Goal: Information Seeking & Learning: Learn about a topic

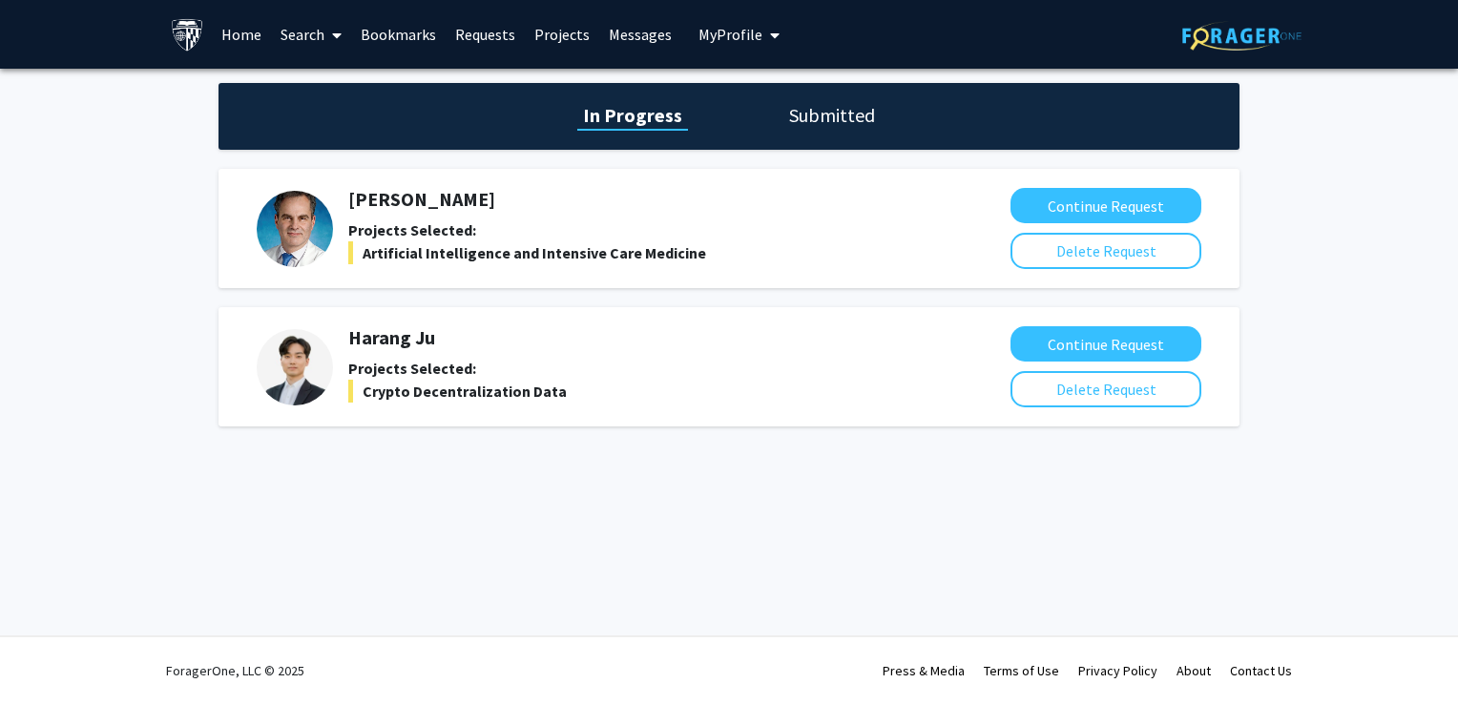
click at [741, 127] on h1 "Submitted" at bounding box center [831, 115] width 97 height 27
click at [804, 114] on h1 "Submitted" at bounding box center [831, 115] width 97 height 27
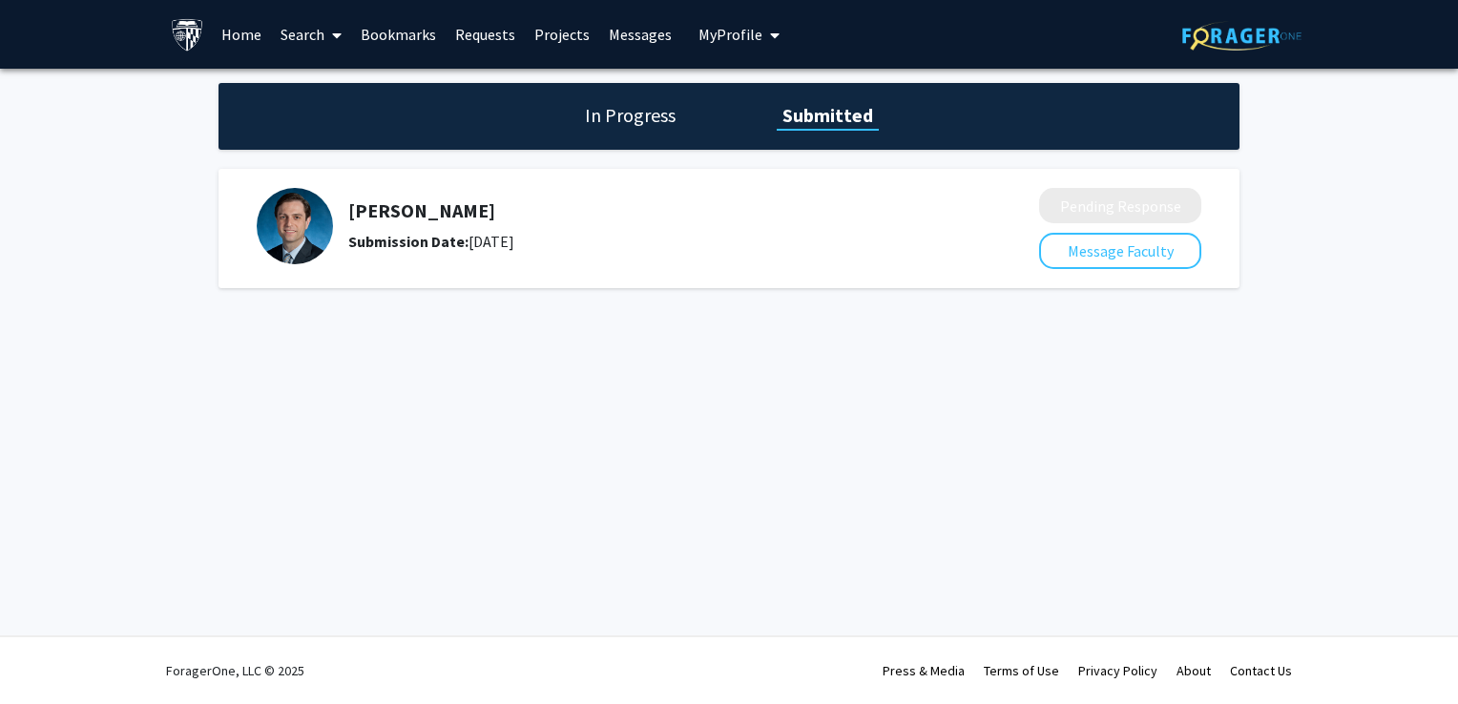
click at [420, 212] on h5 "[PERSON_NAME]" at bounding box center [643, 210] width 590 height 23
click at [291, 29] on link "Search" at bounding box center [311, 34] width 80 height 67
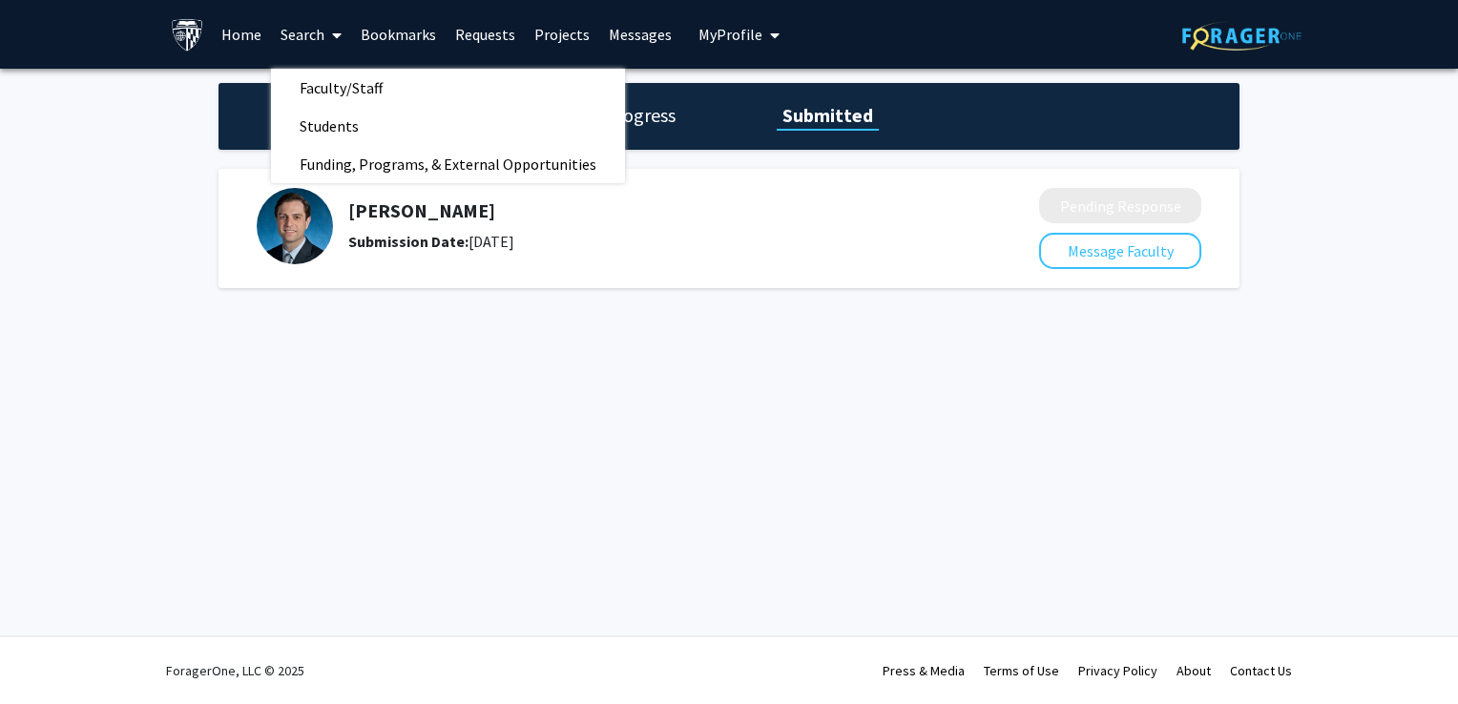
click at [392, 37] on link "Bookmarks" at bounding box center [398, 34] width 94 height 67
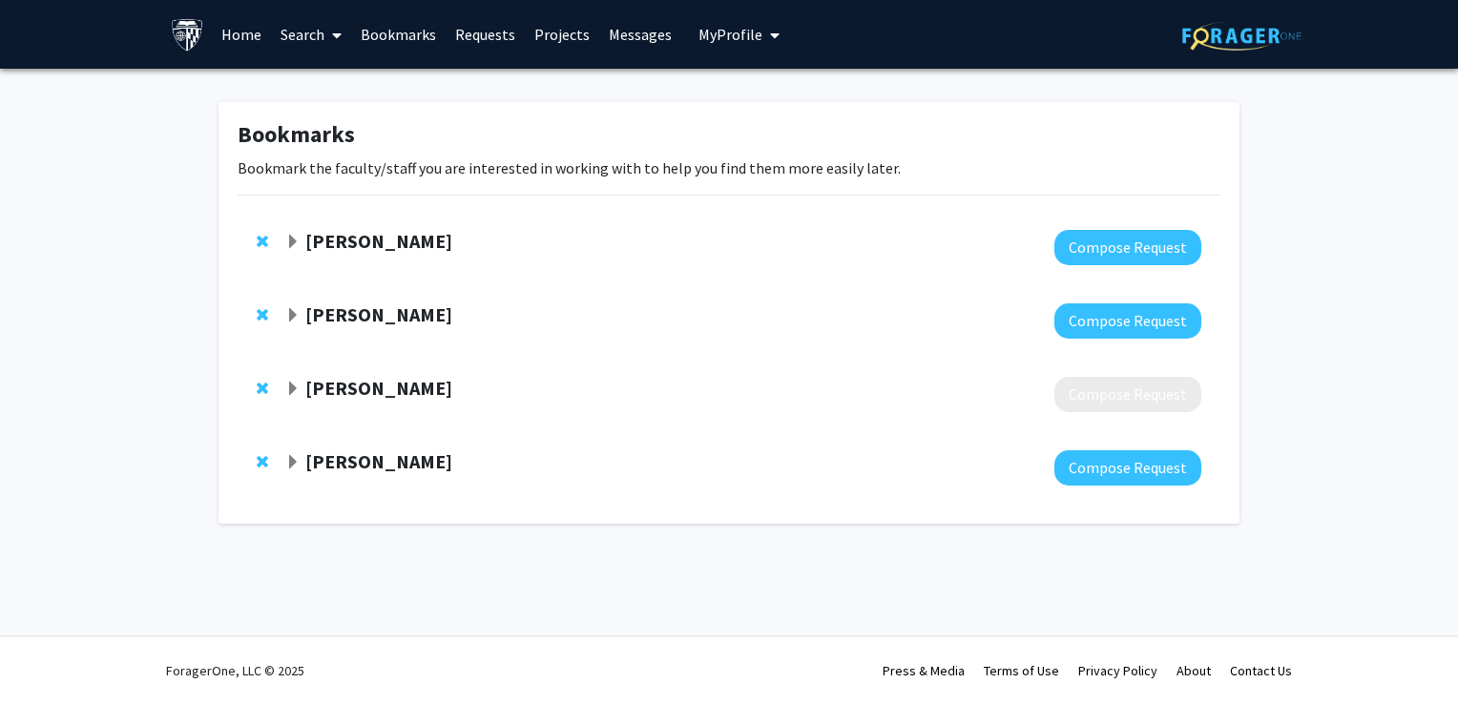
click at [293, 386] on span "Expand Roy Adams Bookmark" at bounding box center [292, 389] width 15 height 15
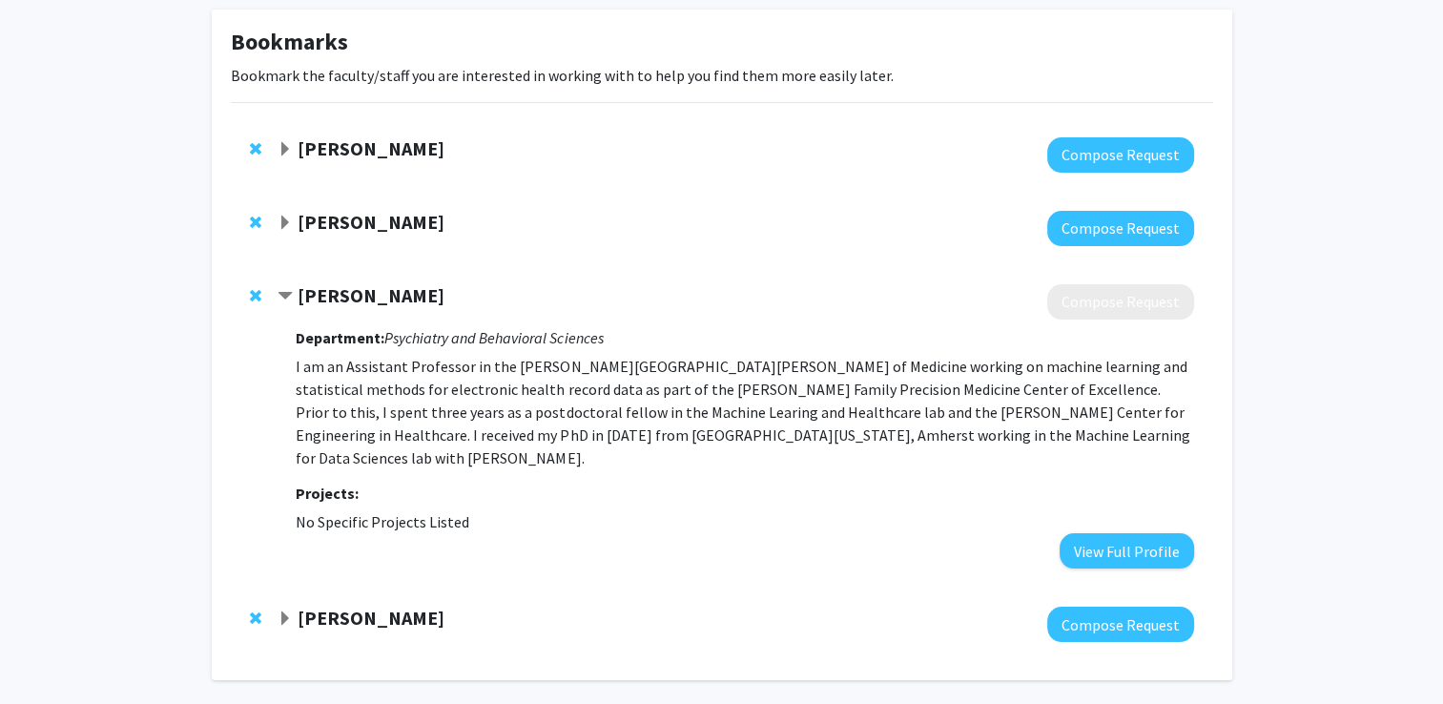
scroll to position [95, 0]
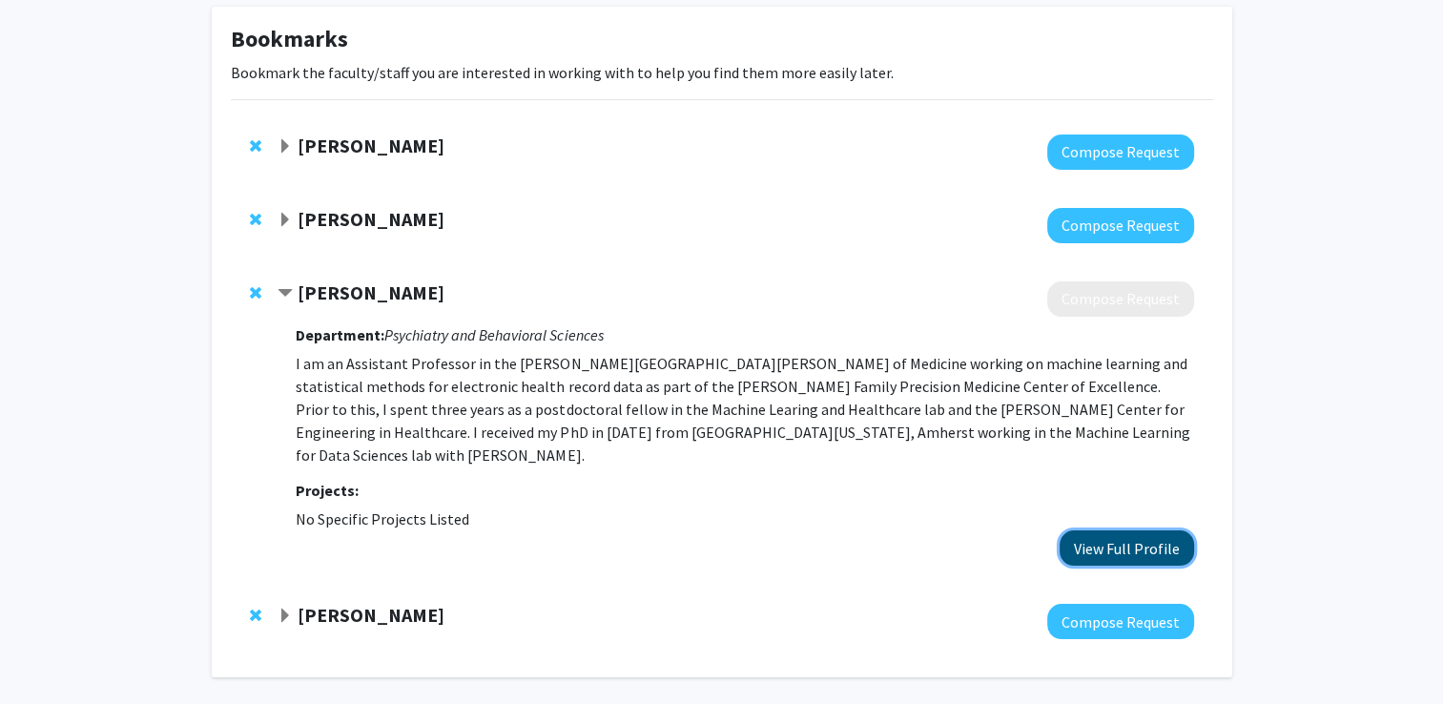
click at [1128, 530] on button "View Full Profile" at bounding box center [1127, 547] width 135 height 35
click at [254, 293] on span "Remove Roy Adams from bookmarks" at bounding box center [255, 292] width 11 height 15
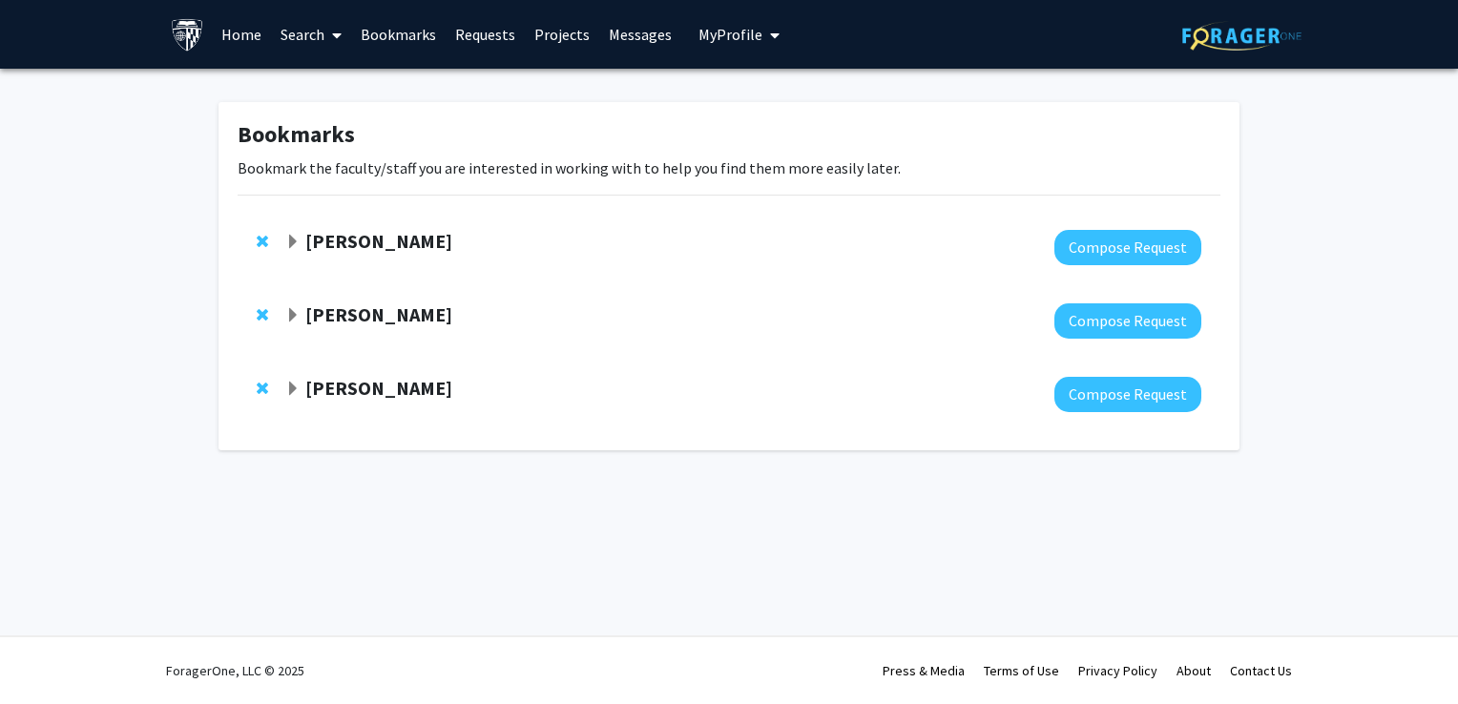
click at [305, 315] on strong "[PERSON_NAME]" at bounding box center [378, 314] width 147 height 24
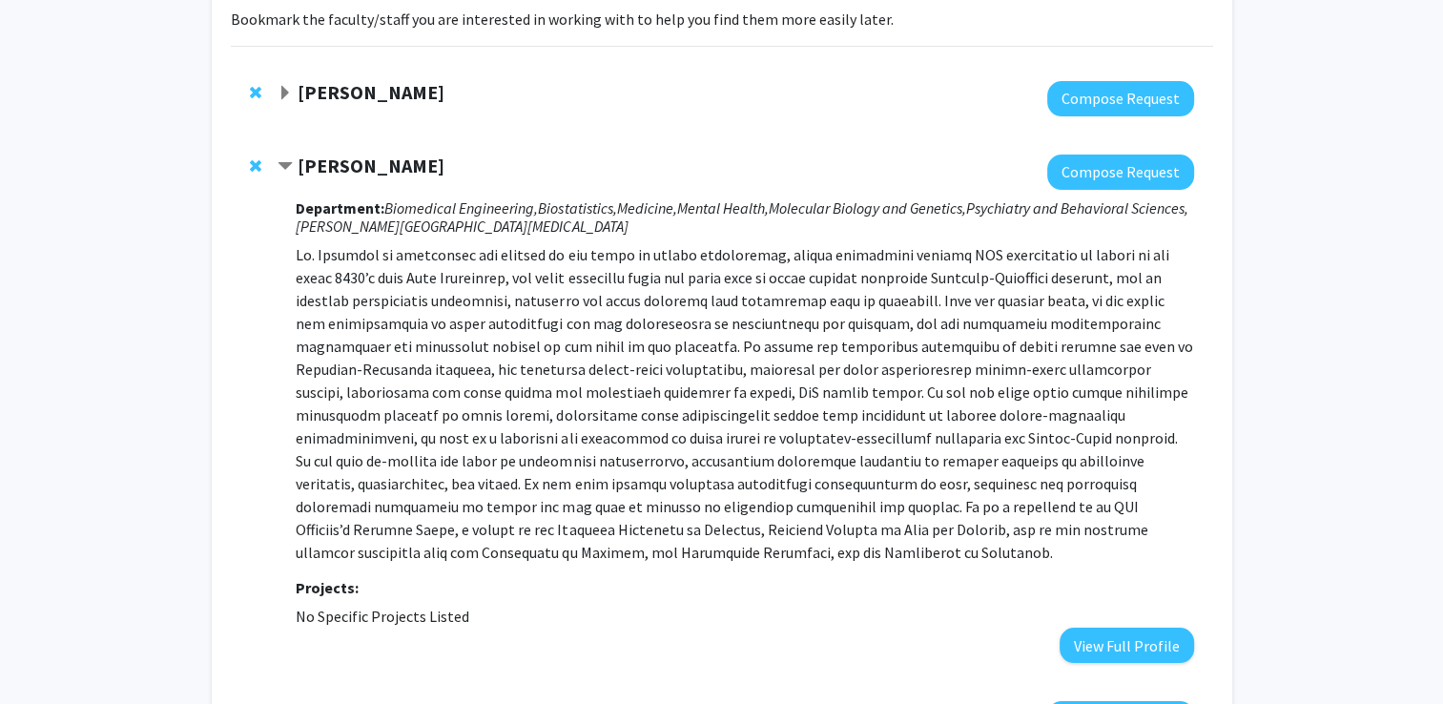
scroll to position [191, 0]
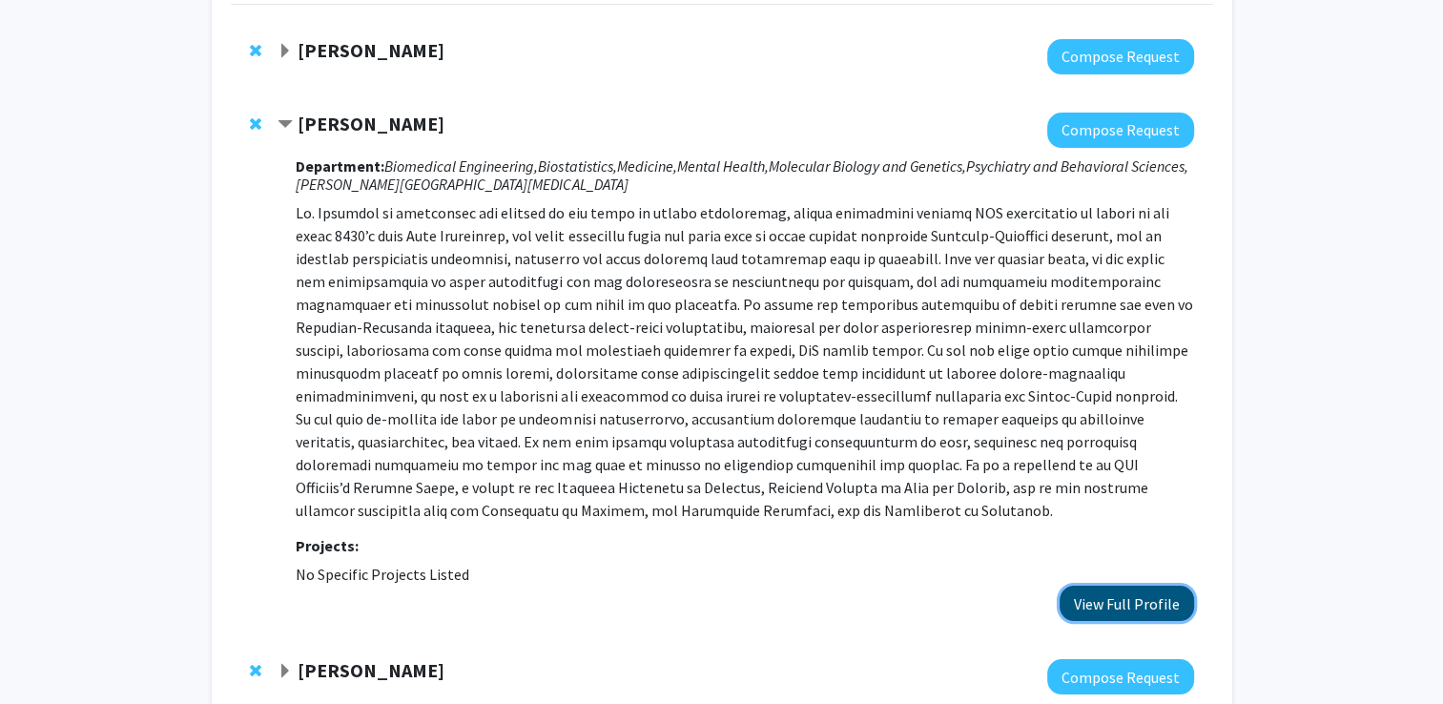
click at [1130, 608] on button "View Full Profile" at bounding box center [1127, 603] width 135 height 35
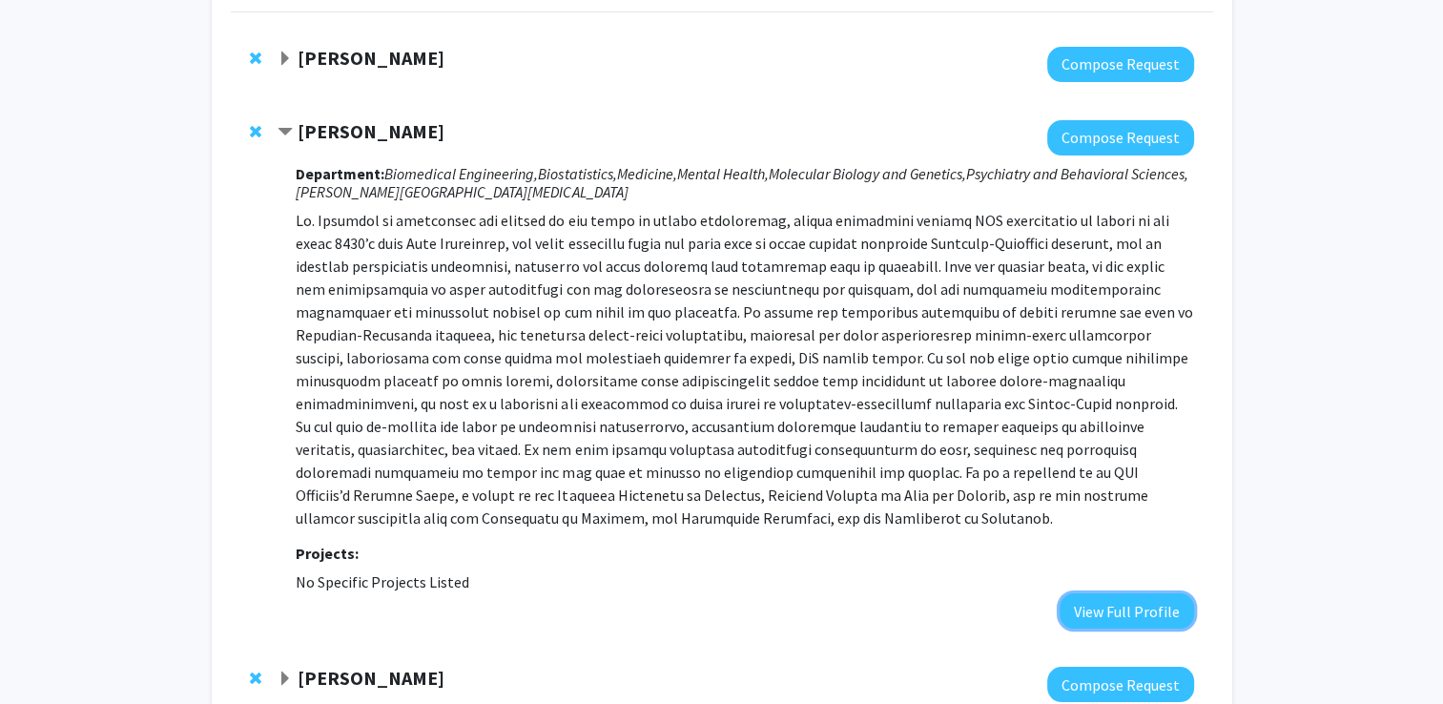
scroll to position [0, 0]
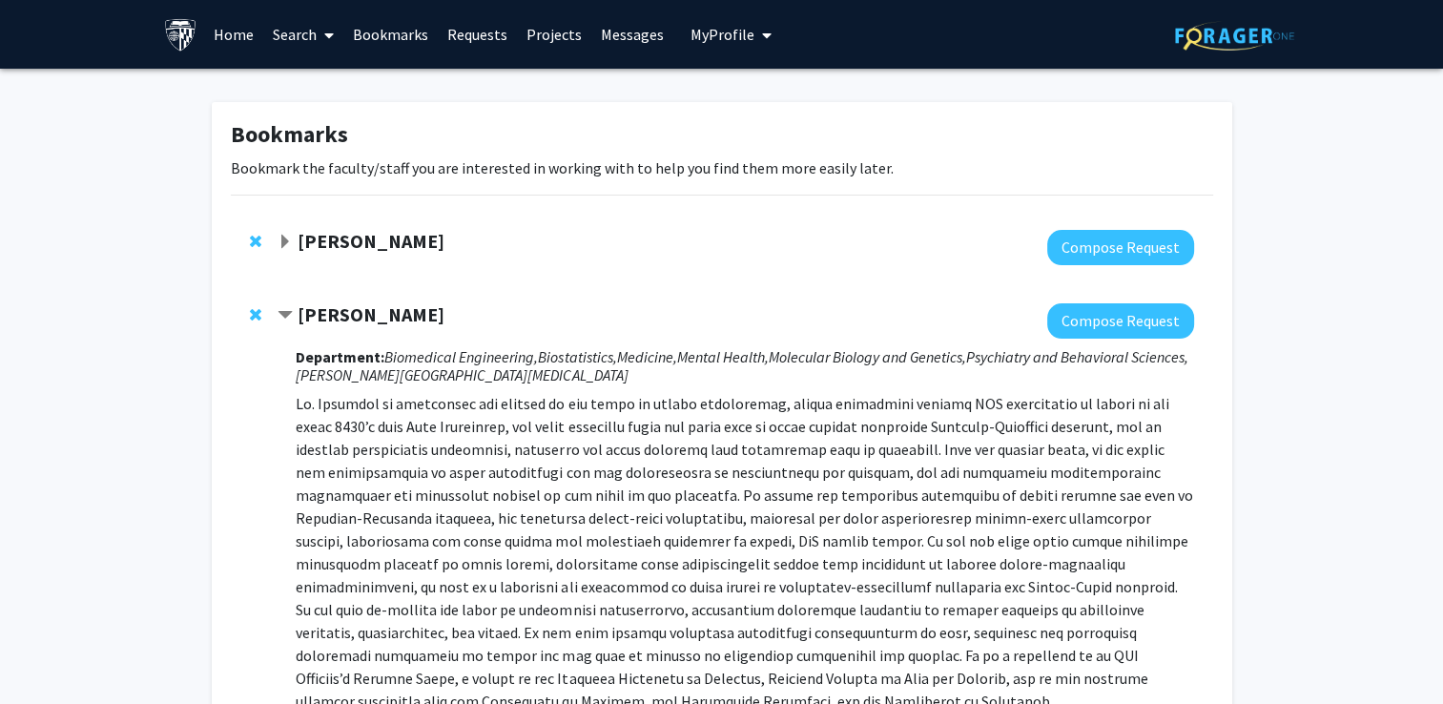
click at [286, 235] on span "Expand Joann Bodurtha Bookmark" at bounding box center [285, 242] width 15 height 15
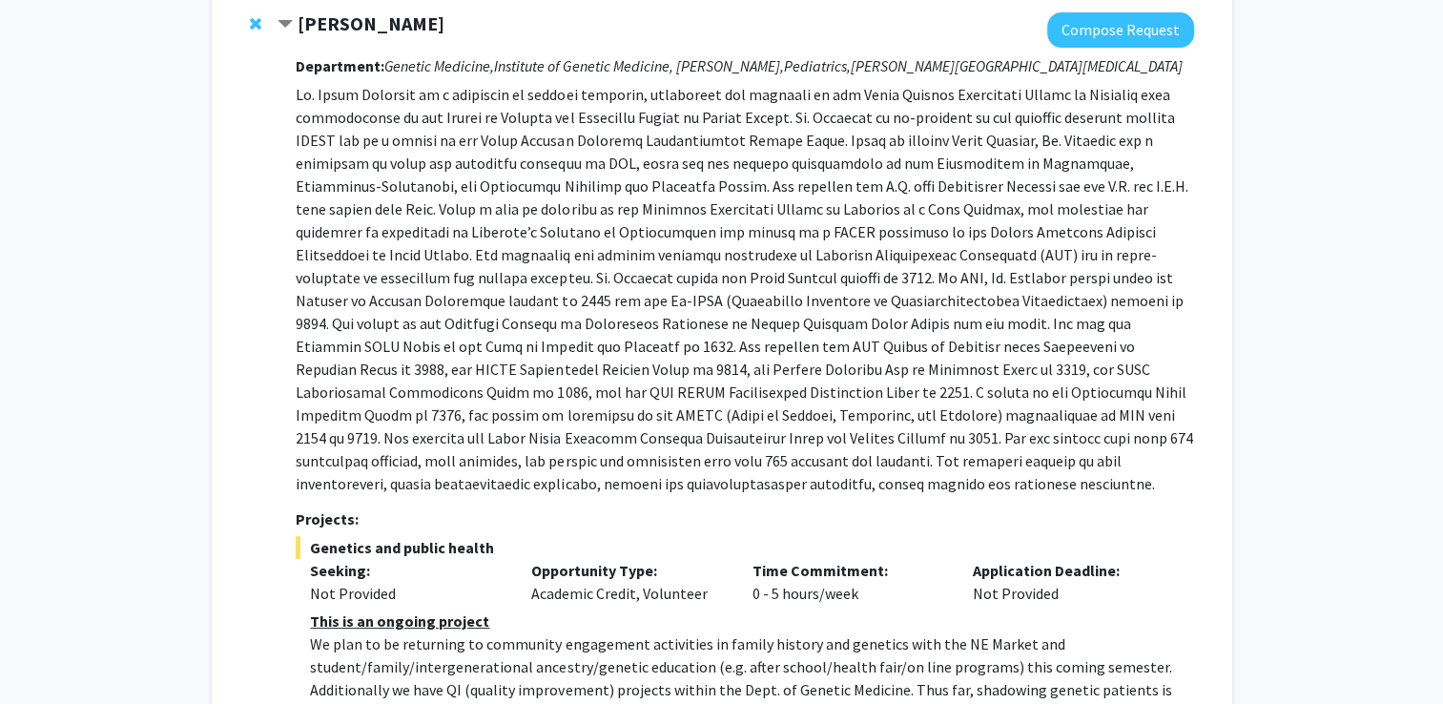
scroll to position [477, 0]
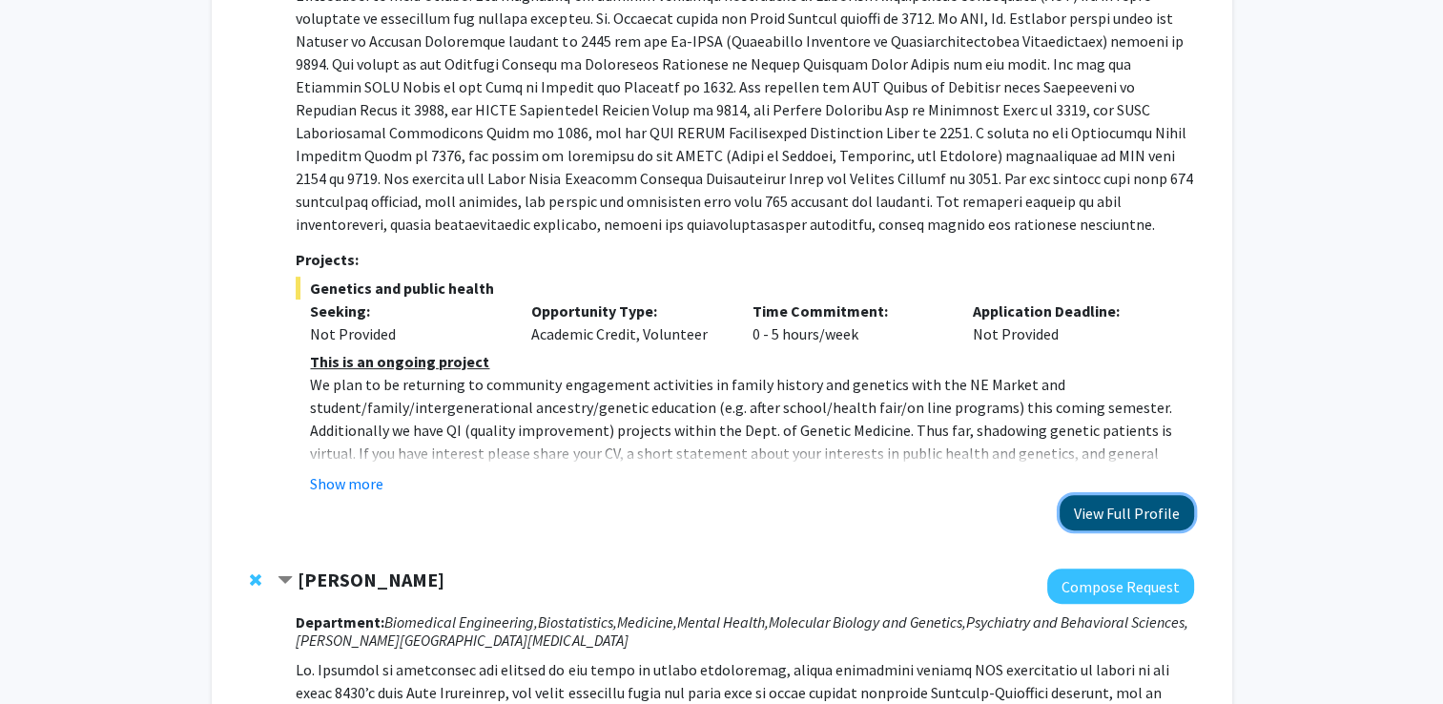
click at [1102, 510] on button "View Full Profile" at bounding box center [1127, 512] width 135 height 35
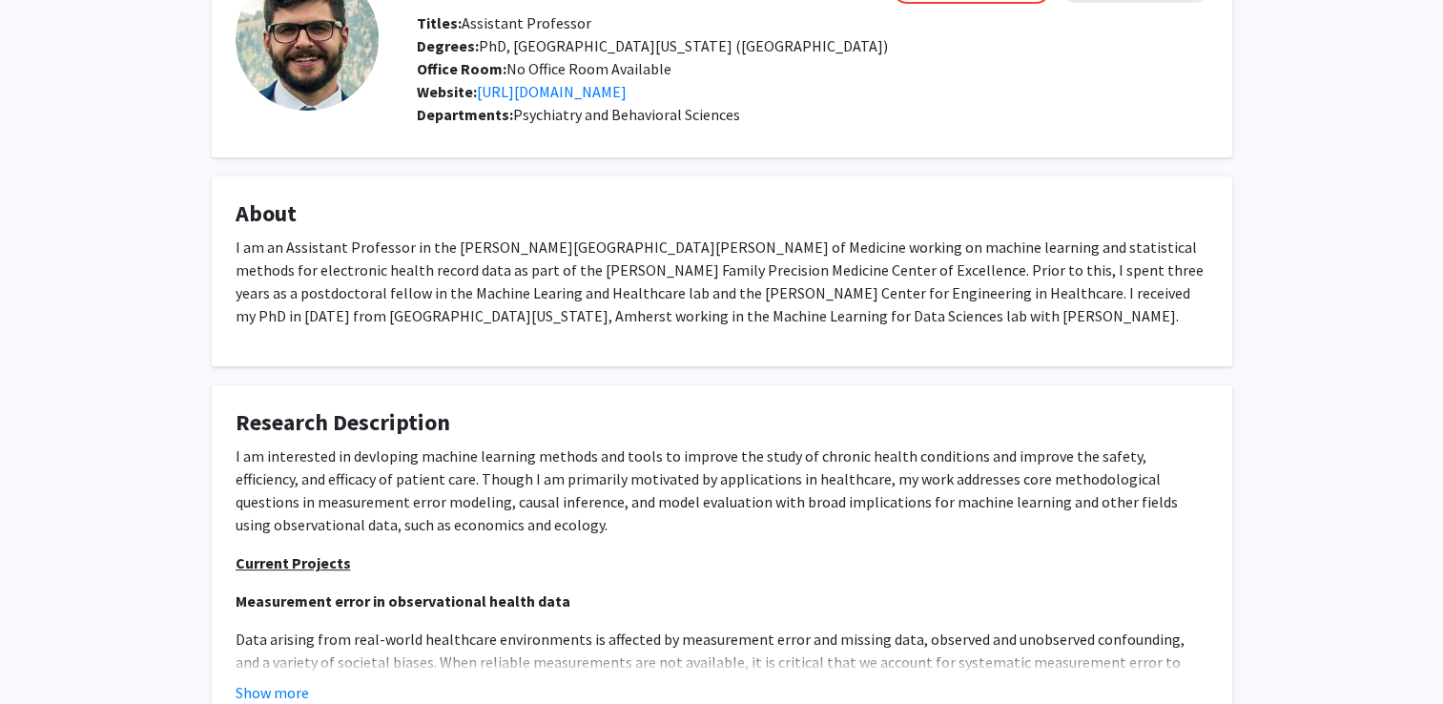
scroll to position [280, 0]
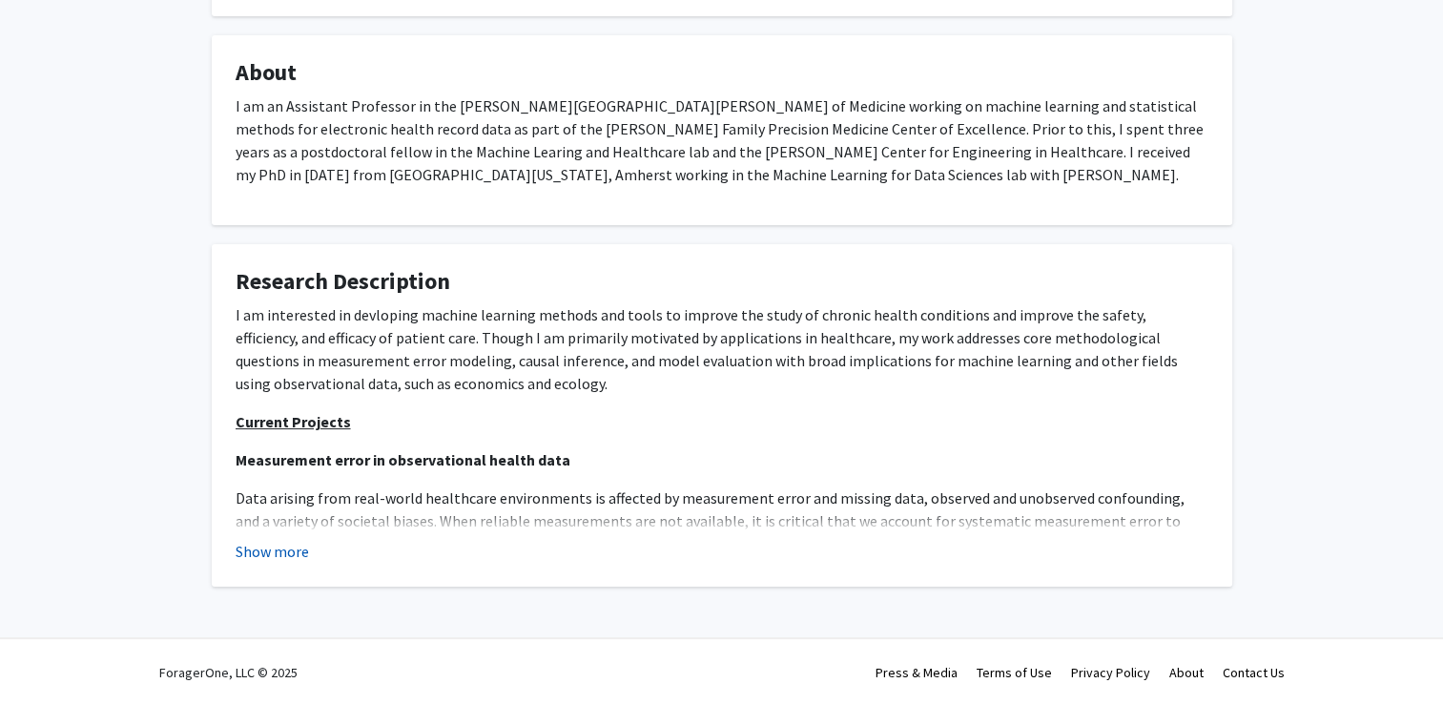
click at [271, 555] on button "Show more" at bounding box center [272, 551] width 73 height 23
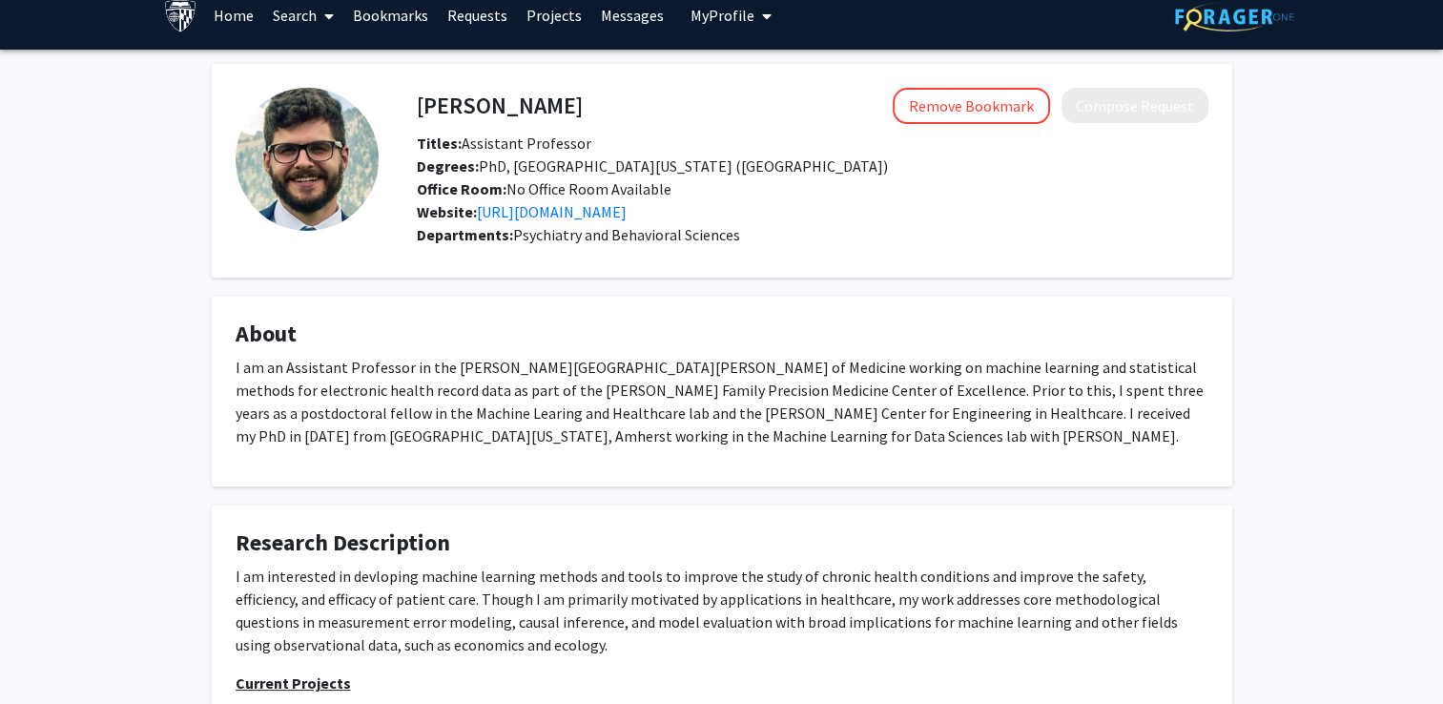
scroll to position [0, 0]
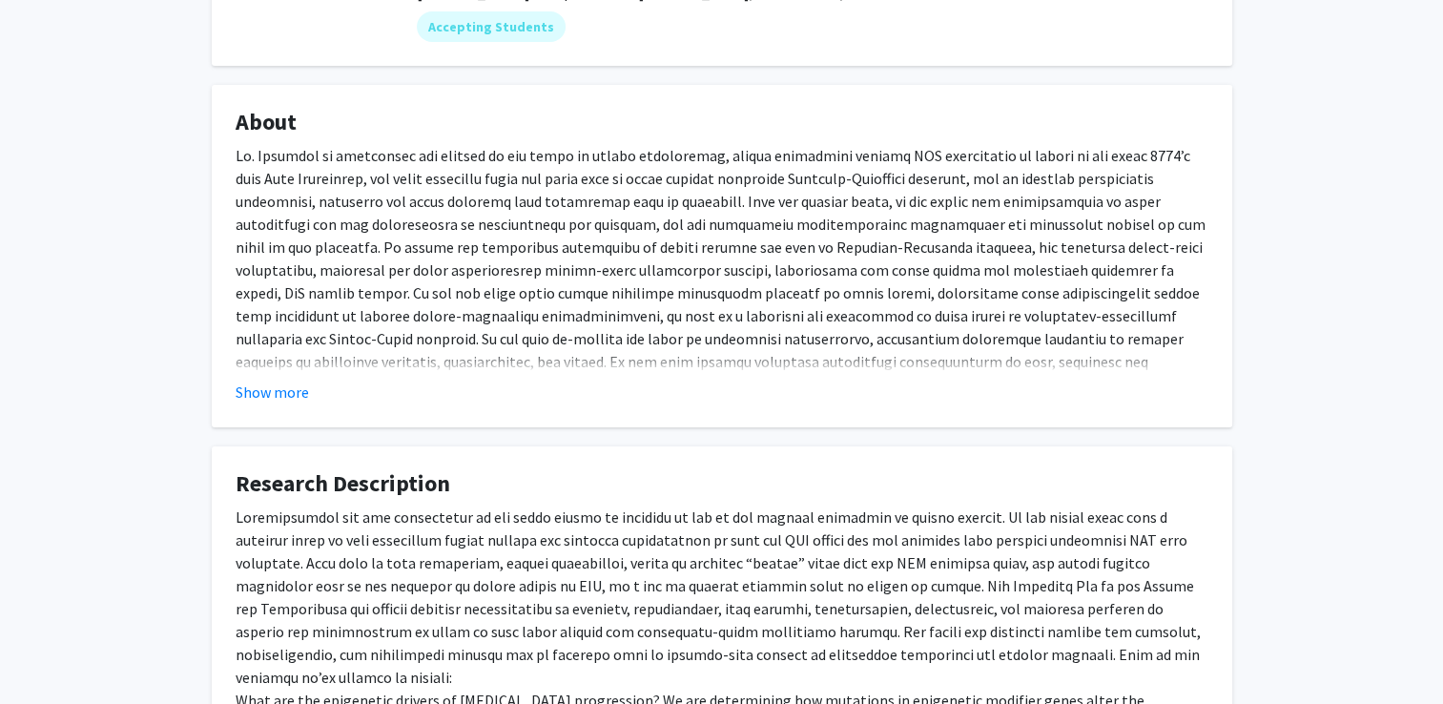
scroll to position [286, 0]
click at [284, 391] on button "Show more" at bounding box center [272, 390] width 73 height 23
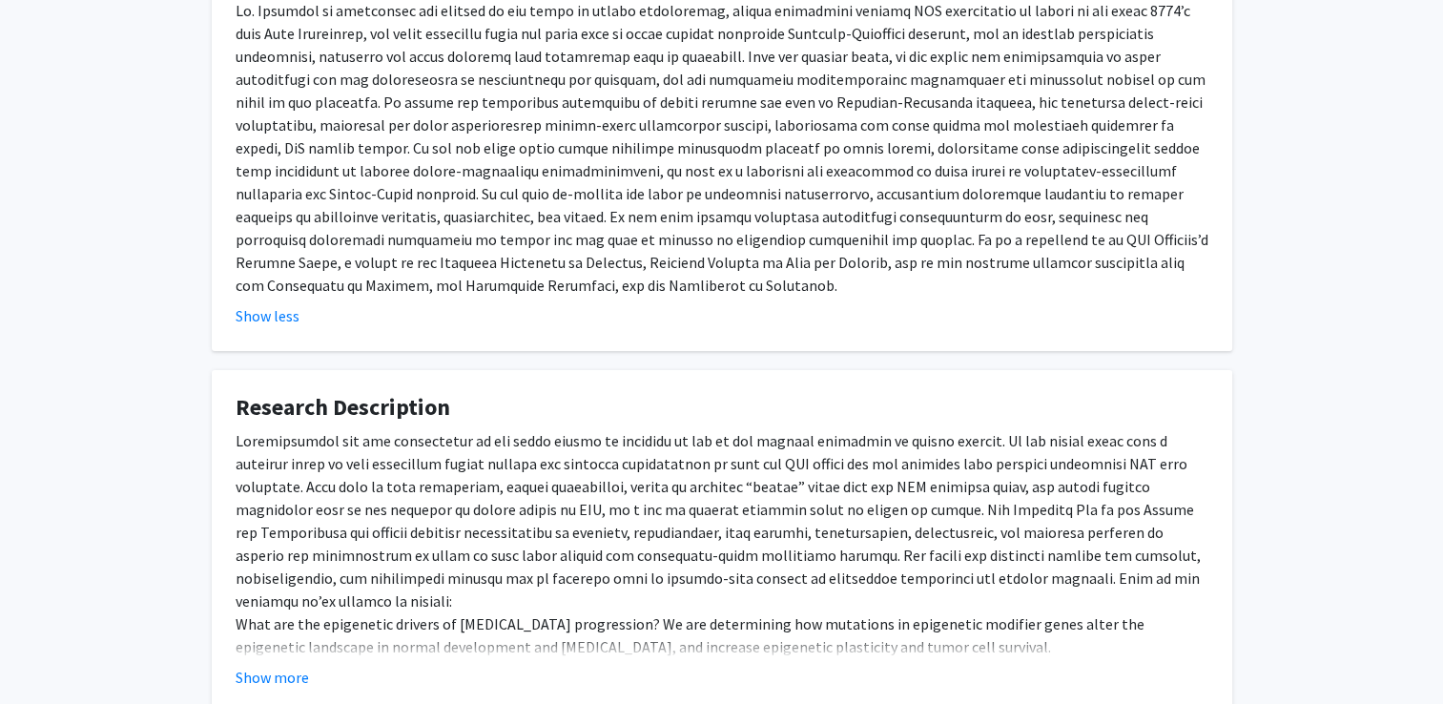
scroll to position [555, 0]
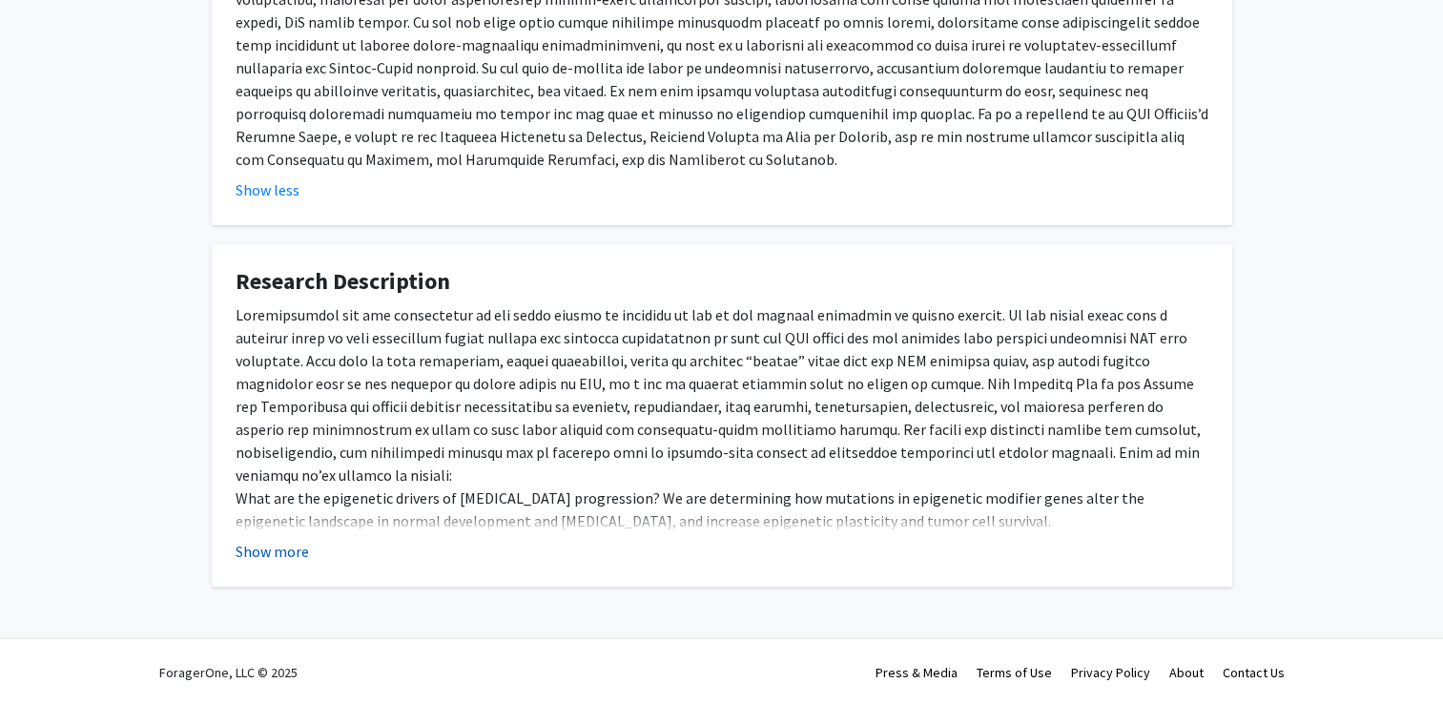
click at [259, 544] on button "Show more" at bounding box center [272, 551] width 73 height 23
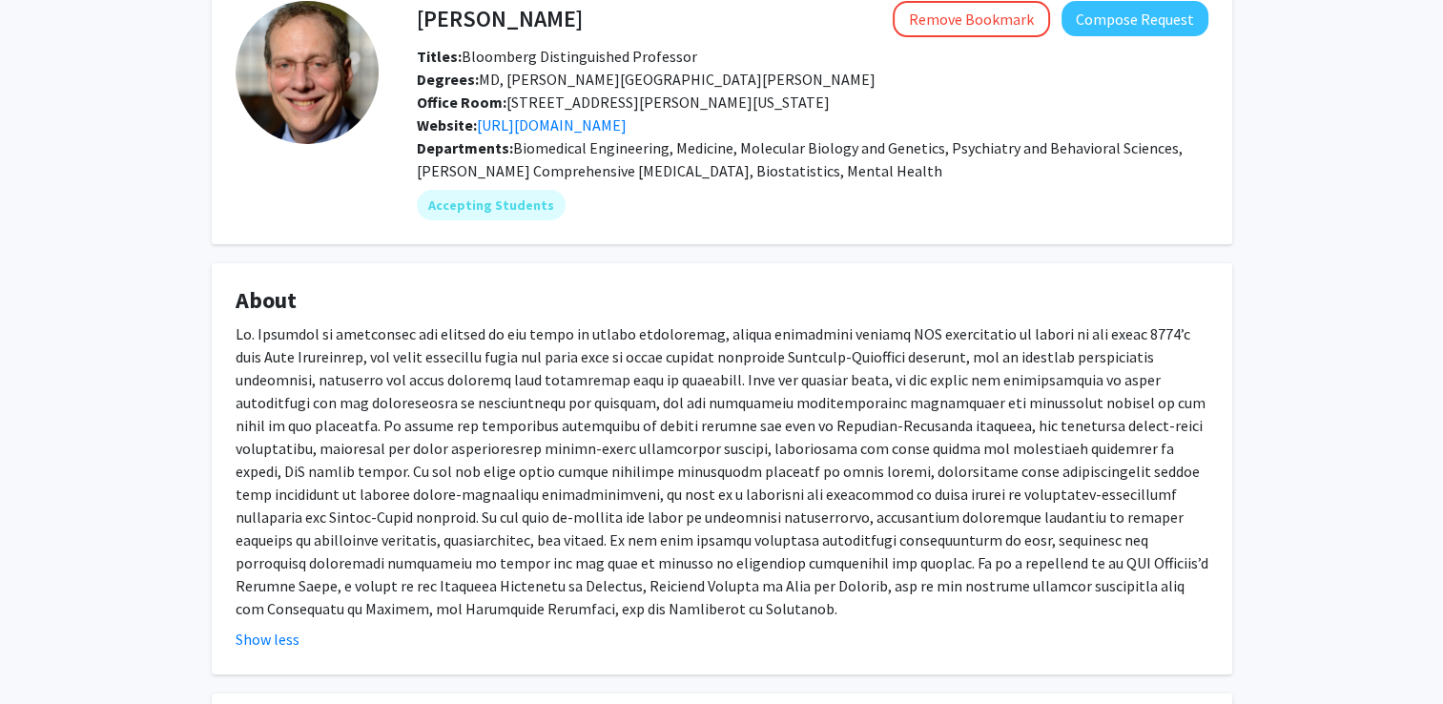
scroll to position [0, 0]
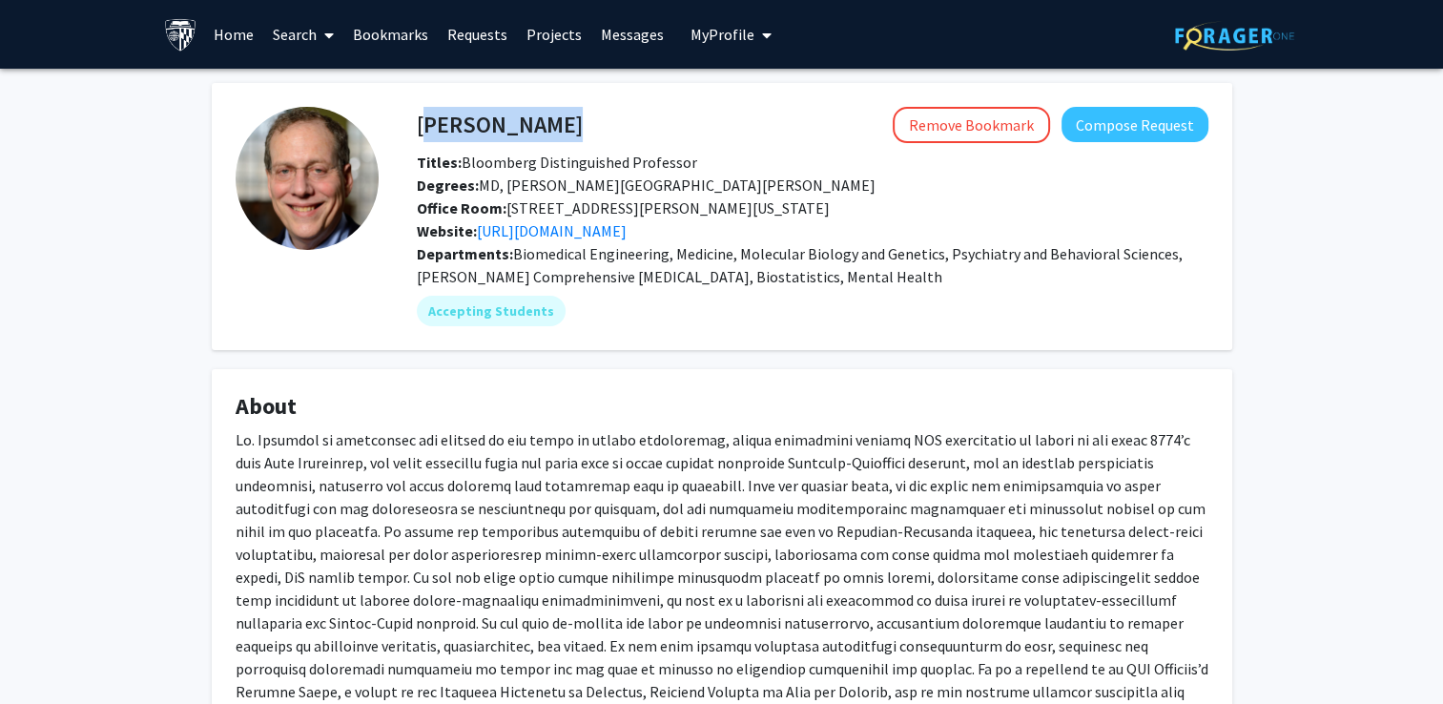
drag, startPoint x: 417, startPoint y: 127, endPoint x: 559, endPoint y: 124, distance: 142.2
click at [559, 124] on div "Andy Feinberg Remove Bookmark Compose Request" at bounding box center [813, 125] width 820 height 36
drag, startPoint x: 559, startPoint y: 124, endPoint x: 538, endPoint y: 126, distance: 21.1
click at [515, 309] on mat-chip "Accepting Students" at bounding box center [491, 311] width 149 height 31
click at [593, 233] on link "http://feinberglab.jhu.edu" at bounding box center [552, 230] width 150 height 19
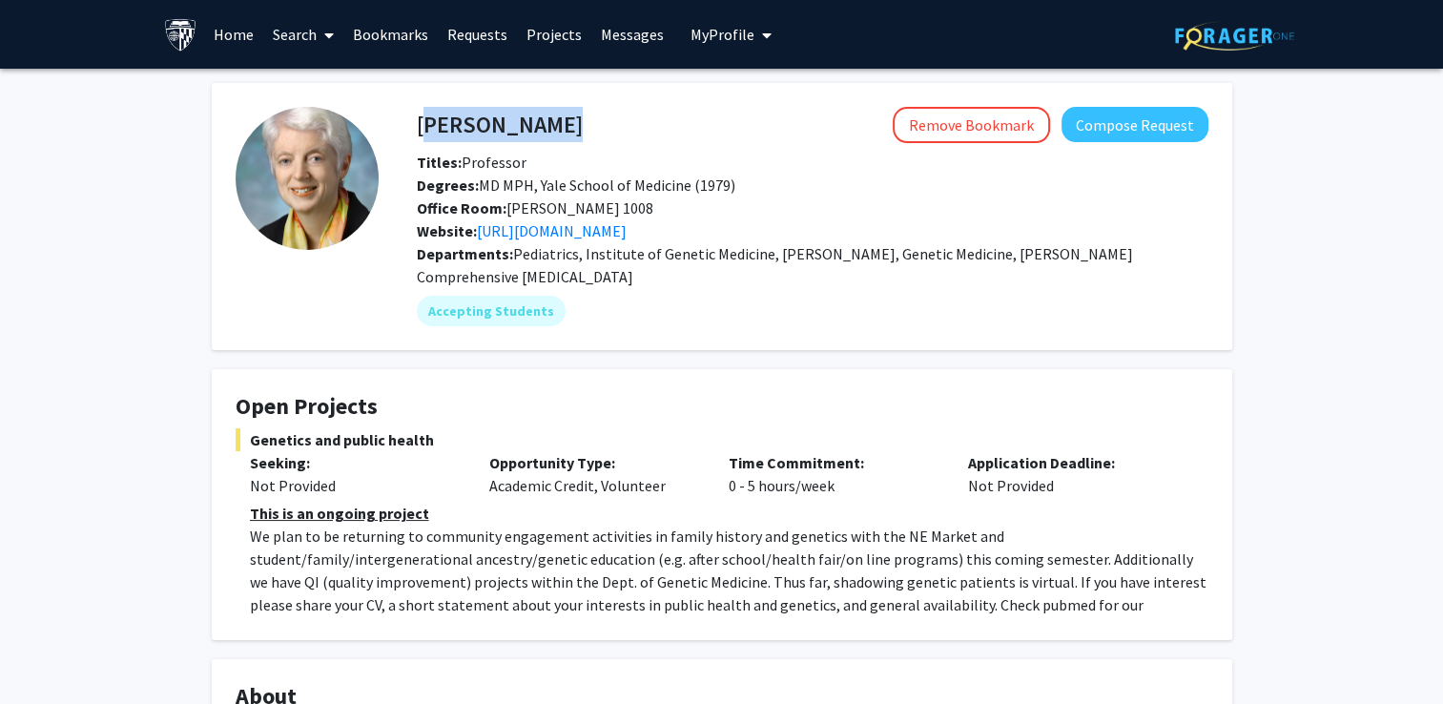
drag, startPoint x: 420, startPoint y: 124, endPoint x: 611, endPoint y: 137, distance: 191.3
click at [611, 137] on div "[PERSON_NAME] Remove Bookmark Compose Request" at bounding box center [813, 125] width 820 height 36
drag, startPoint x: 611, startPoint y: 137, endPoint x: 539, endPoint y: 128, distance: 72.2
click at [301, 35] on link "Search" at bounding box center [303, 34] width 80 height 67
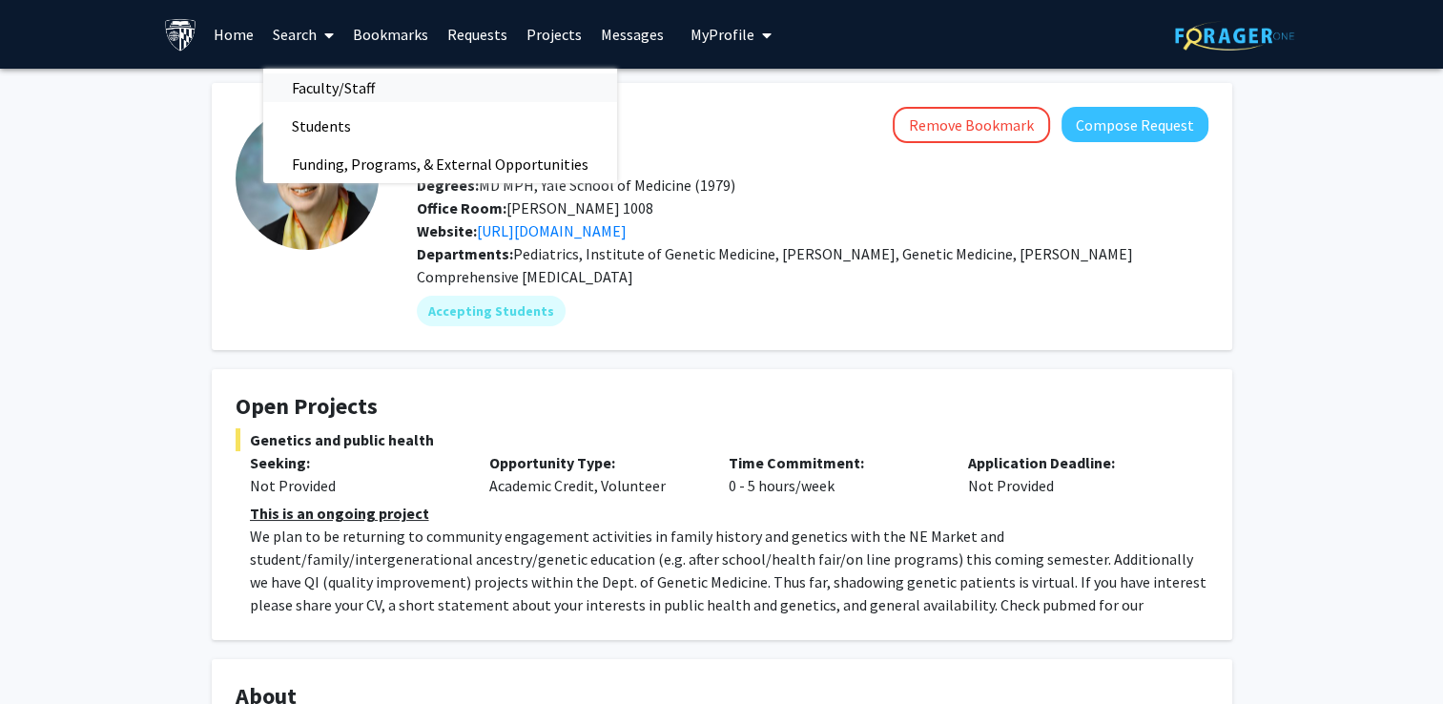
click at [339, 82] on span "Faculty/Staff" at bounding box center [333, 88] width 140 height 38
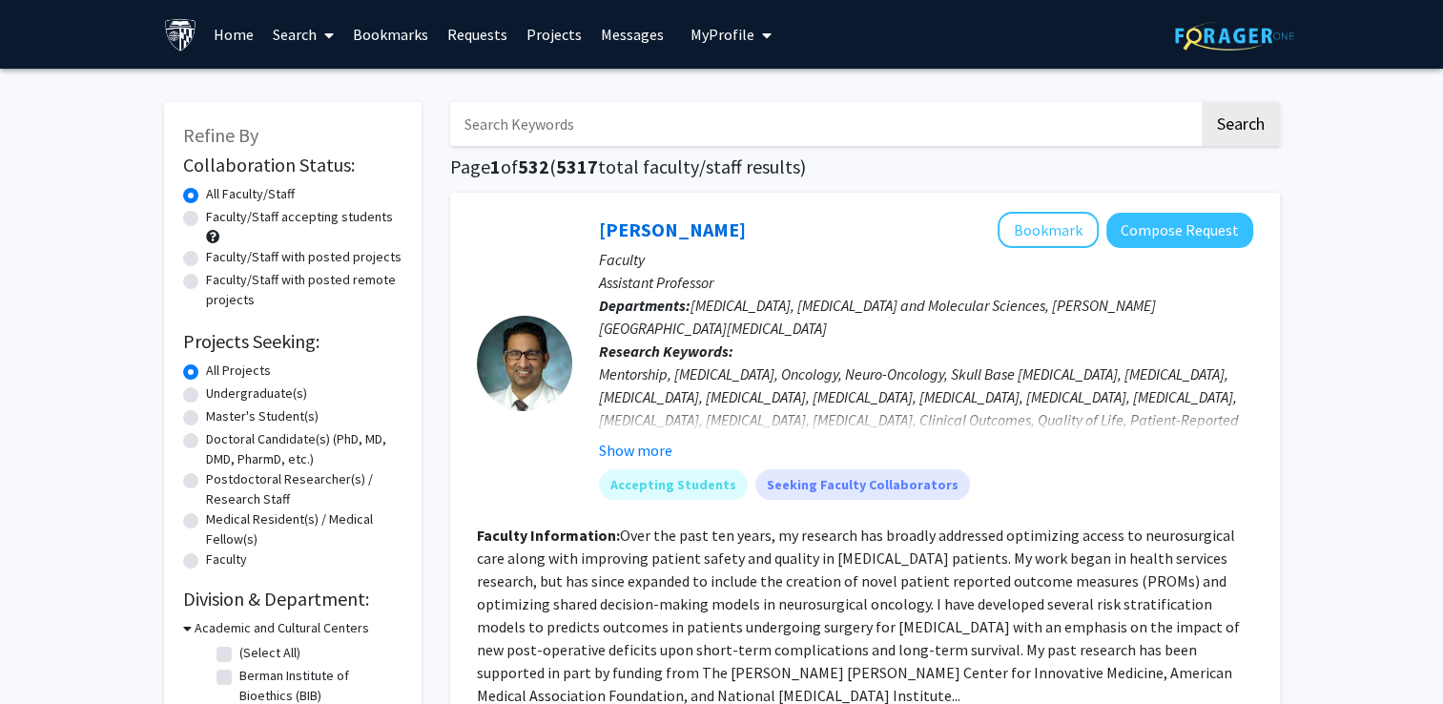
click at [560, 124] on input "Search Keywords" at bounding box center [824, 124] width 749 height 44
type input "precision medicine"
click at [1202, 102] on button "Search" at bounding box center [1241, 124] width 78 height 44
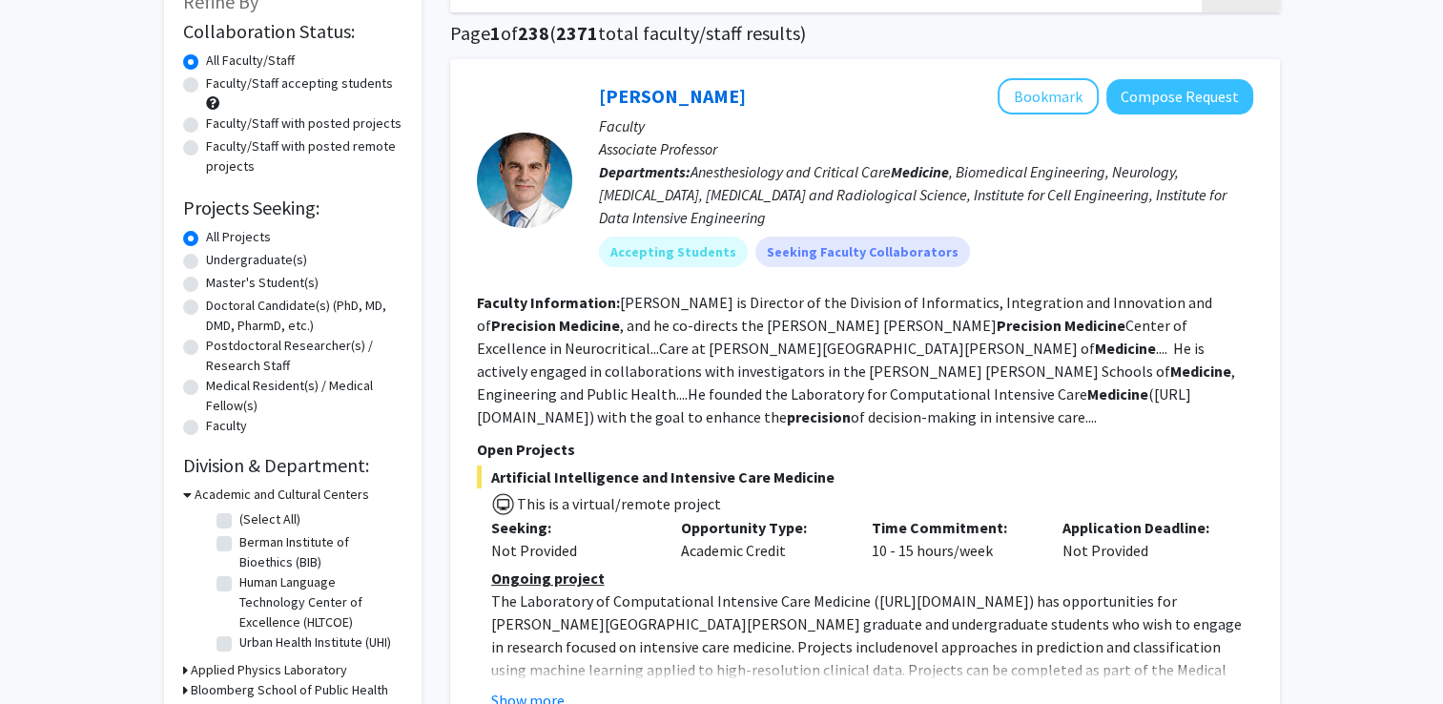
scroll to position [95, 0]
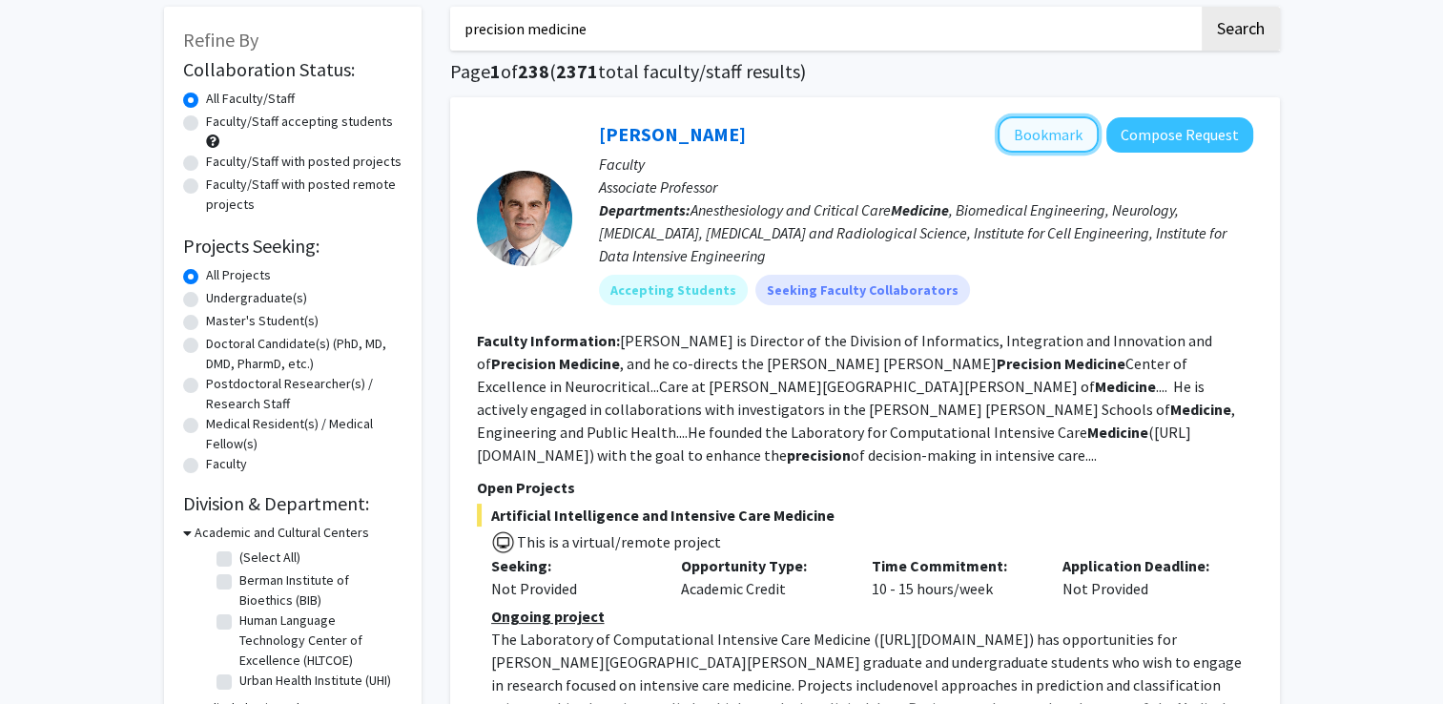
click at [1046, 142] on button "Bookmark" at bounding box center [1048, 134] width 101 height 36
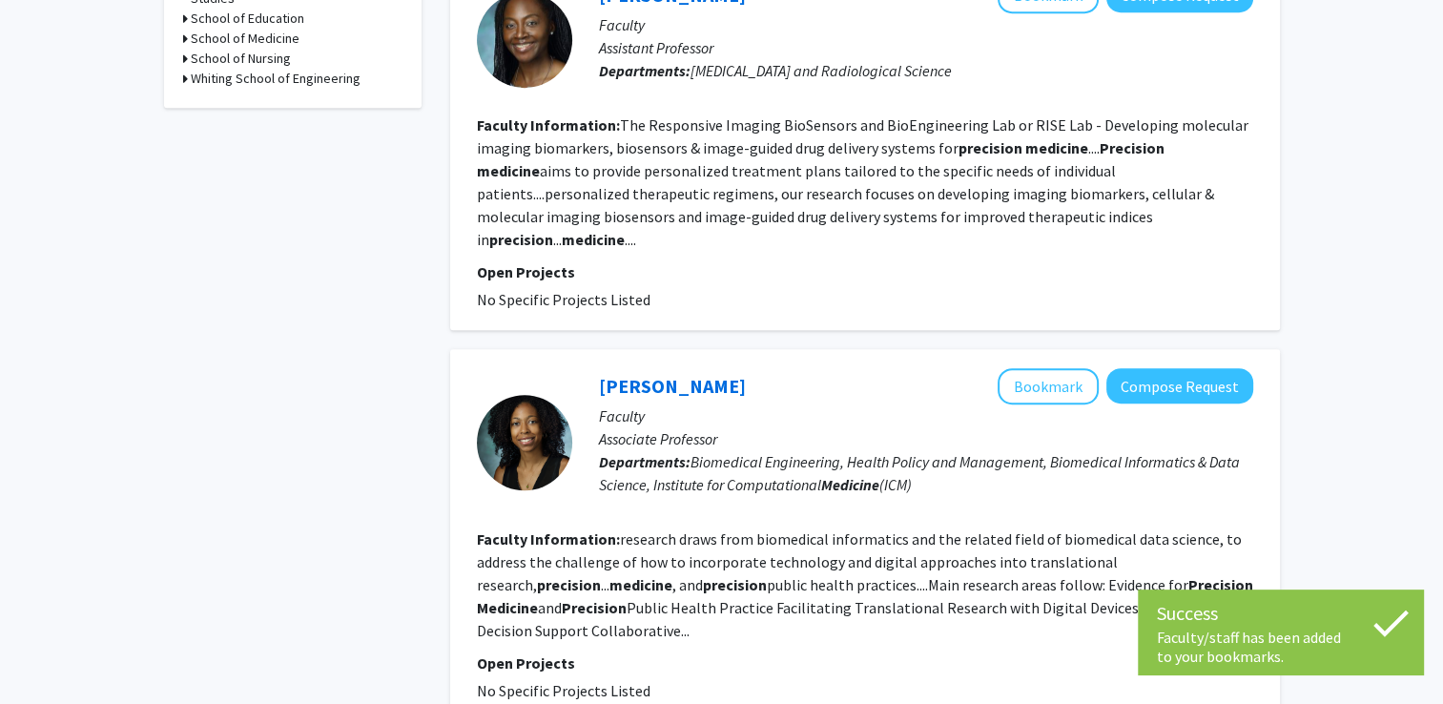
scroll to position [1049, 0]
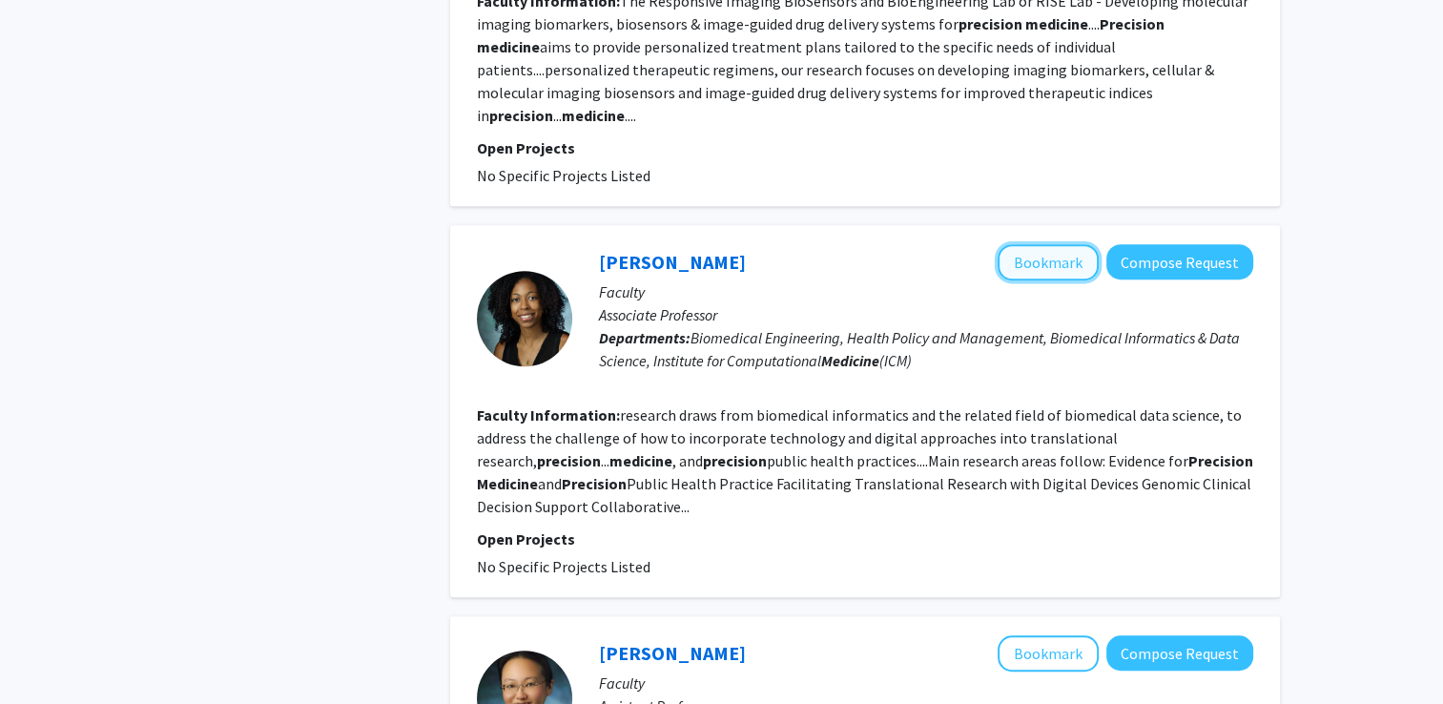
click at [1053, 244] on button "Bookmark" at bounding box center [1048, 262] width 101 height 36
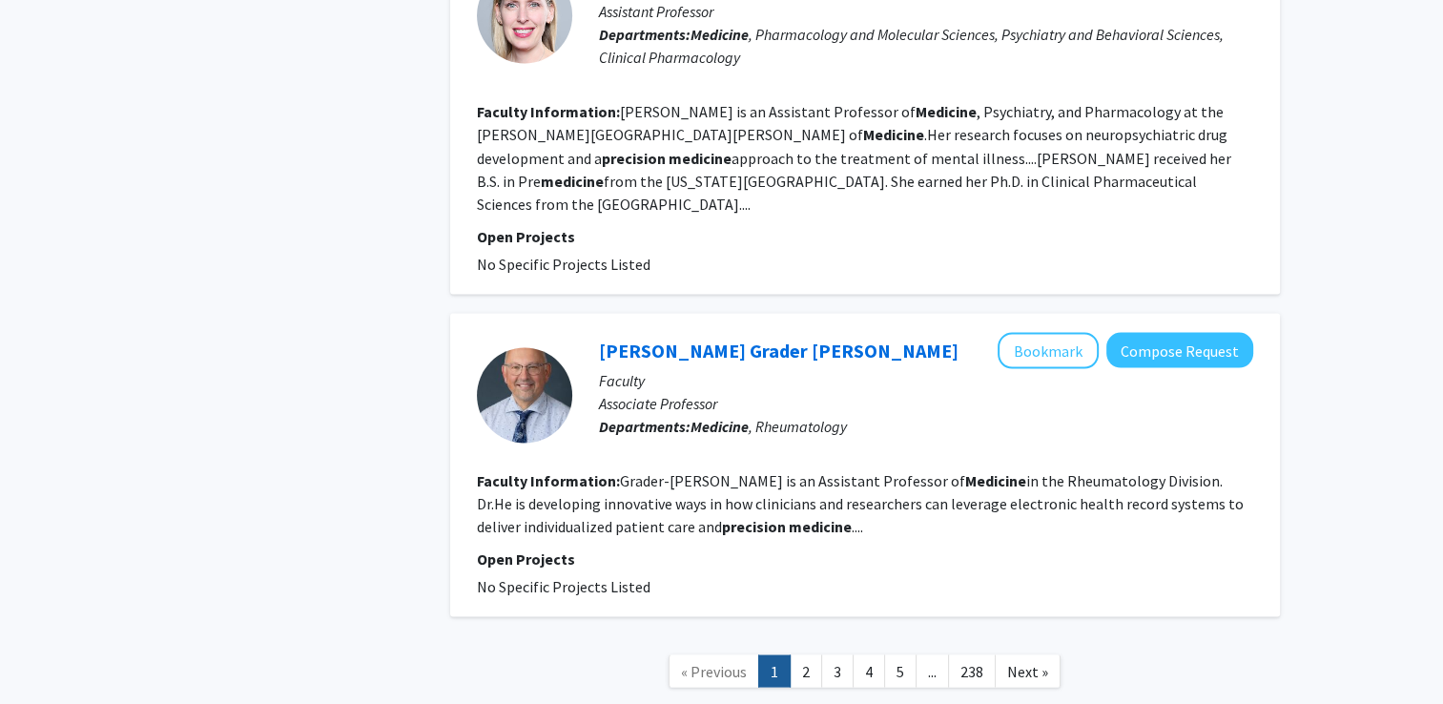
scroll to position [3456, 0]
click at [801, 654] on link "2" at bounding box center [806, 670] width 32 height 33
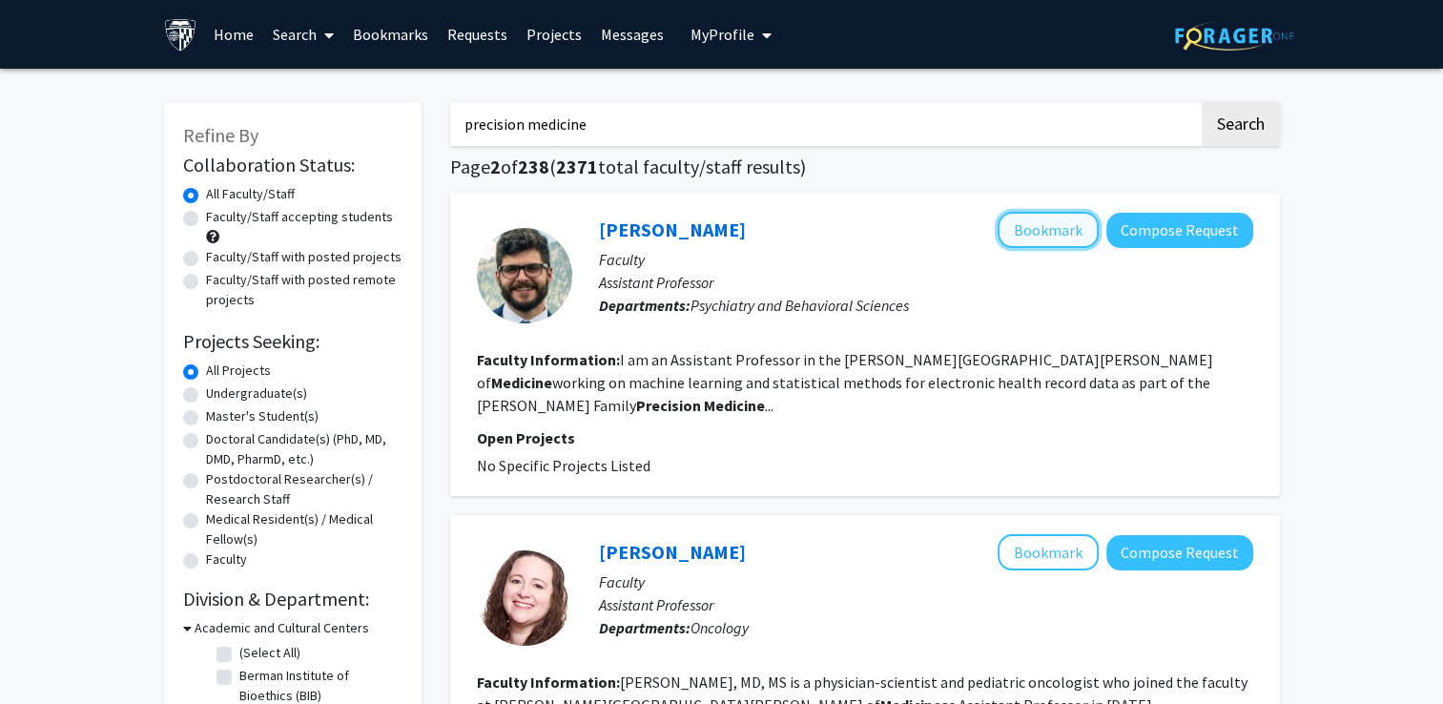
click at [1048, 230] on button "Bookmark" at bounding box center [1048, 230] width 101 height 36
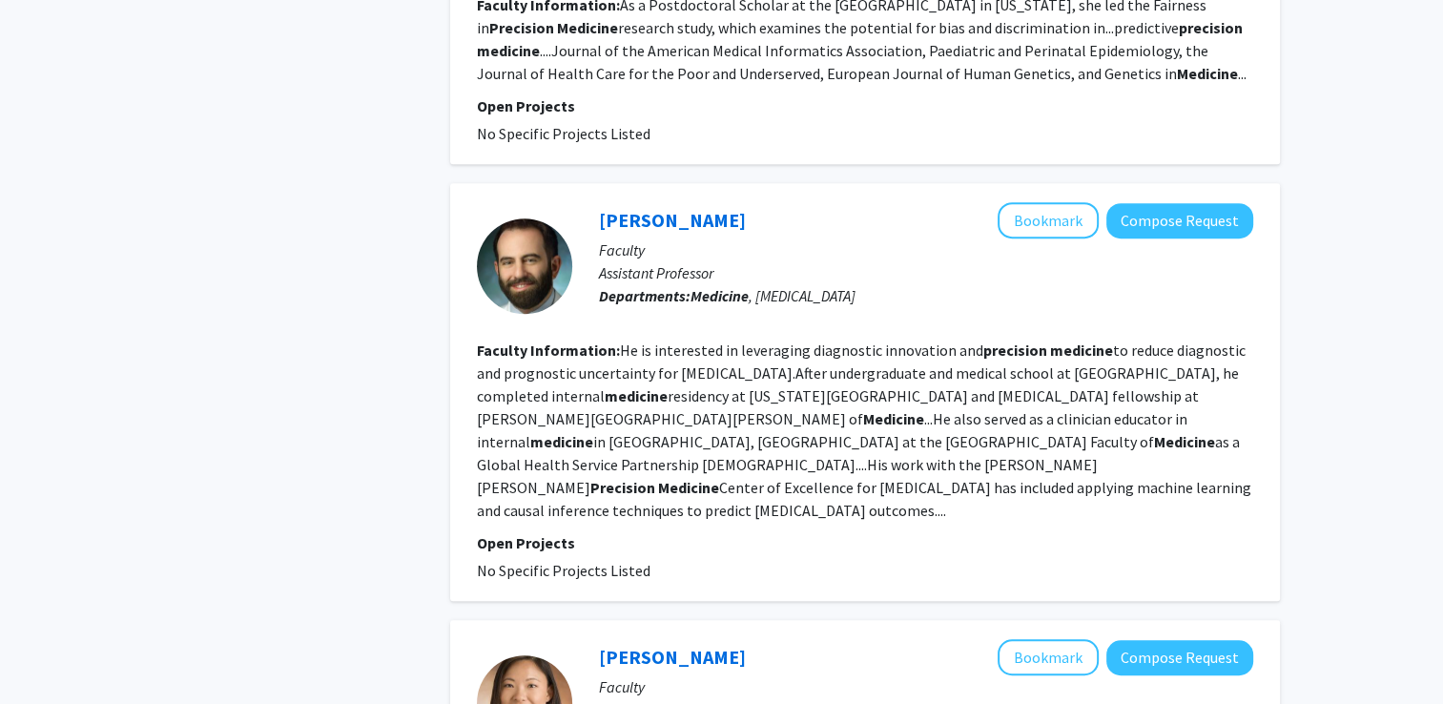
scroll to position [1049, 0]
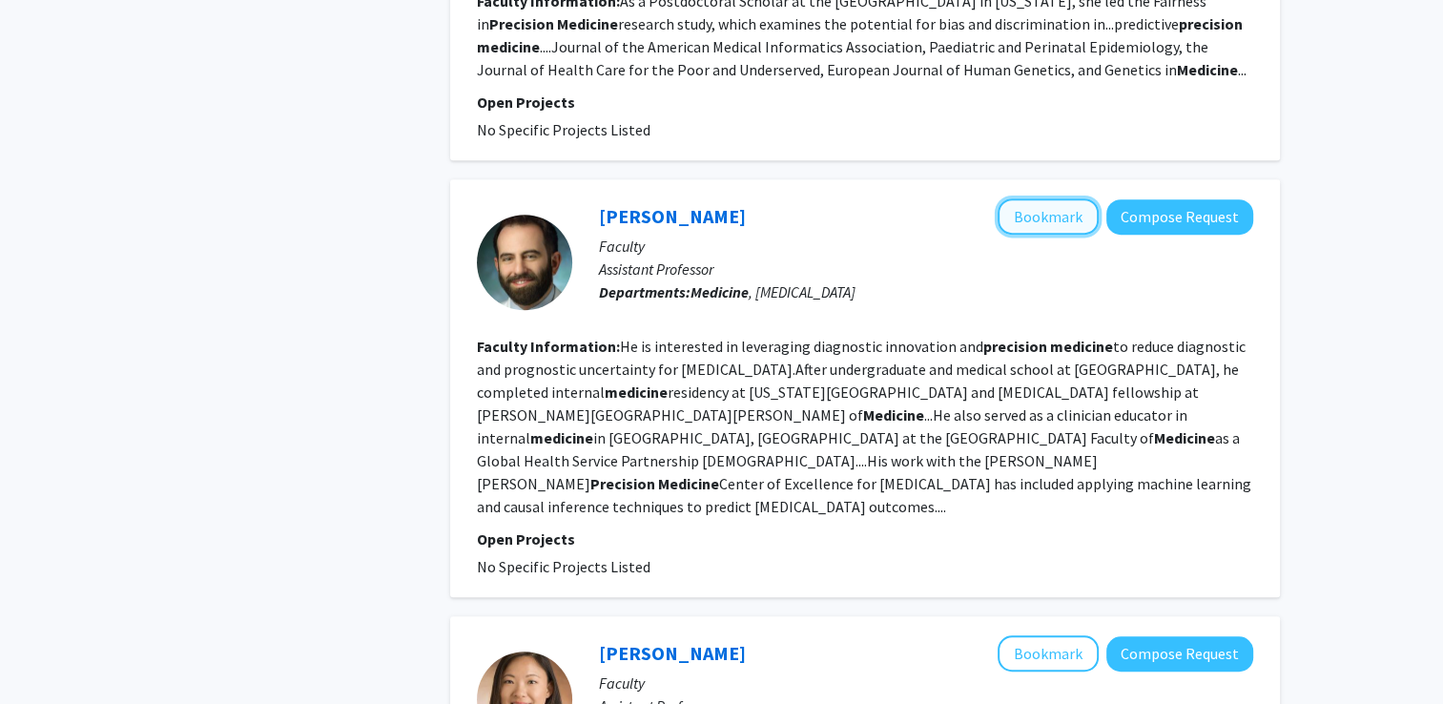
click at [1055, 198] on button "Bookmark" at bounding box center [1048, 216] width 101 height 36
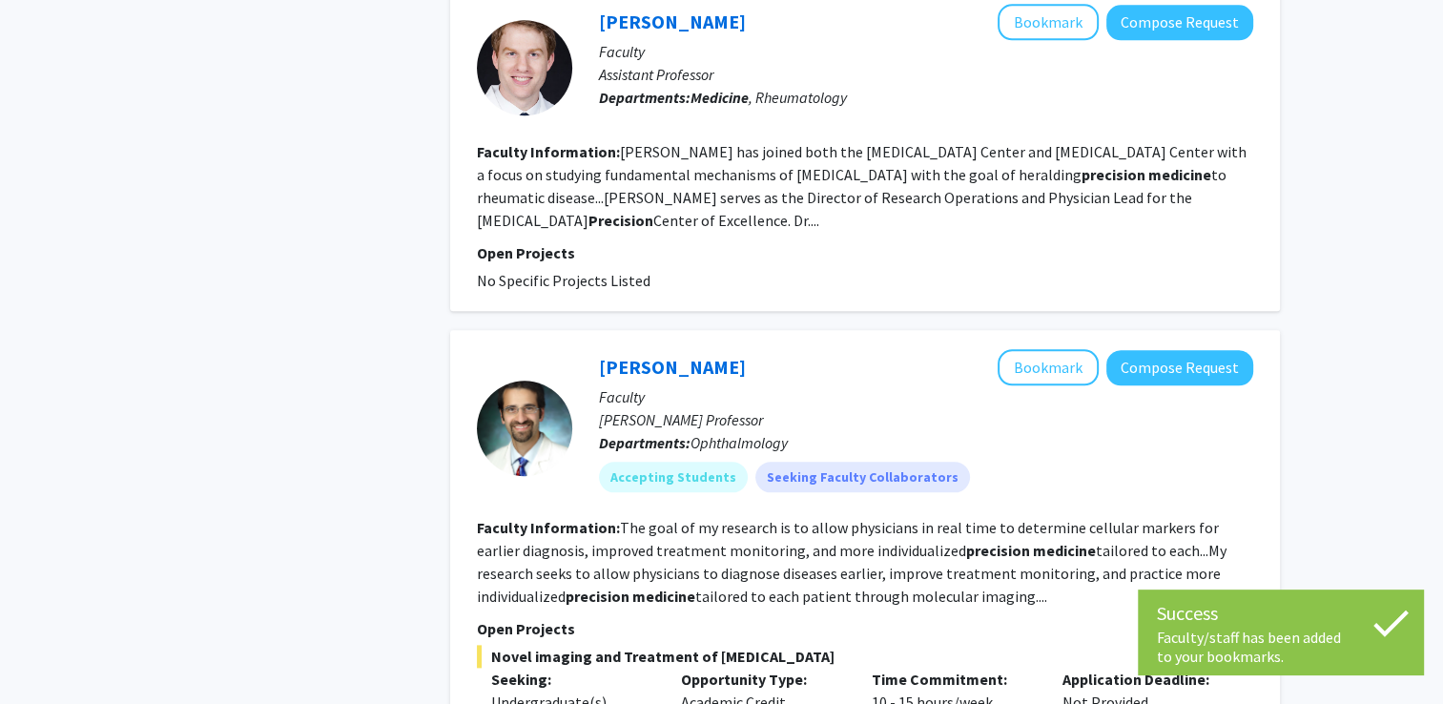
scroll to position [2194, 0]
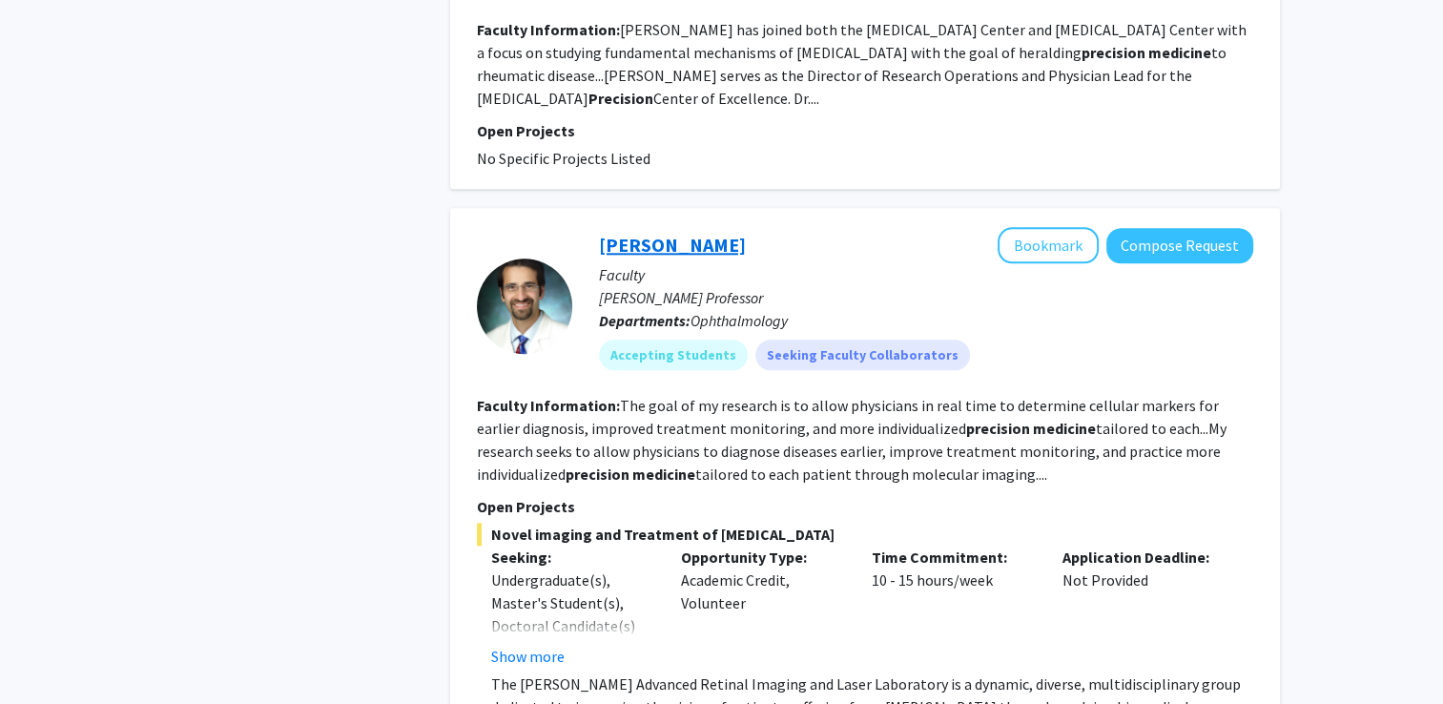
click at [663, 233] on link "[PERSON_NAME]" at bounding box center [672, 245] width 147 height 24
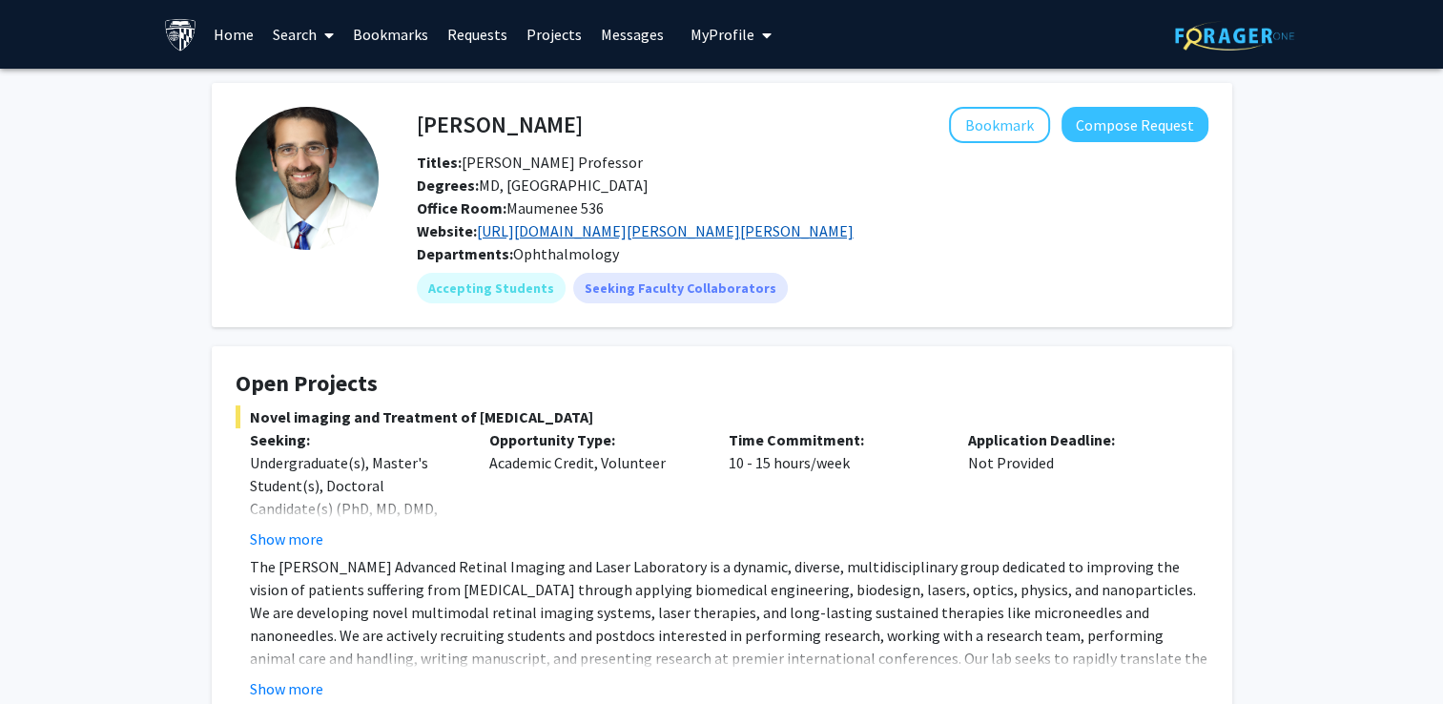
click at [804, 236] on link "[URL][DOMAIN_NAME][PERSON_NAME][PERSON_NAME]" at bounding box center [665, 230] width 377 height 19
